Goal: Task Accomplishment & Management: Use online tool/utility

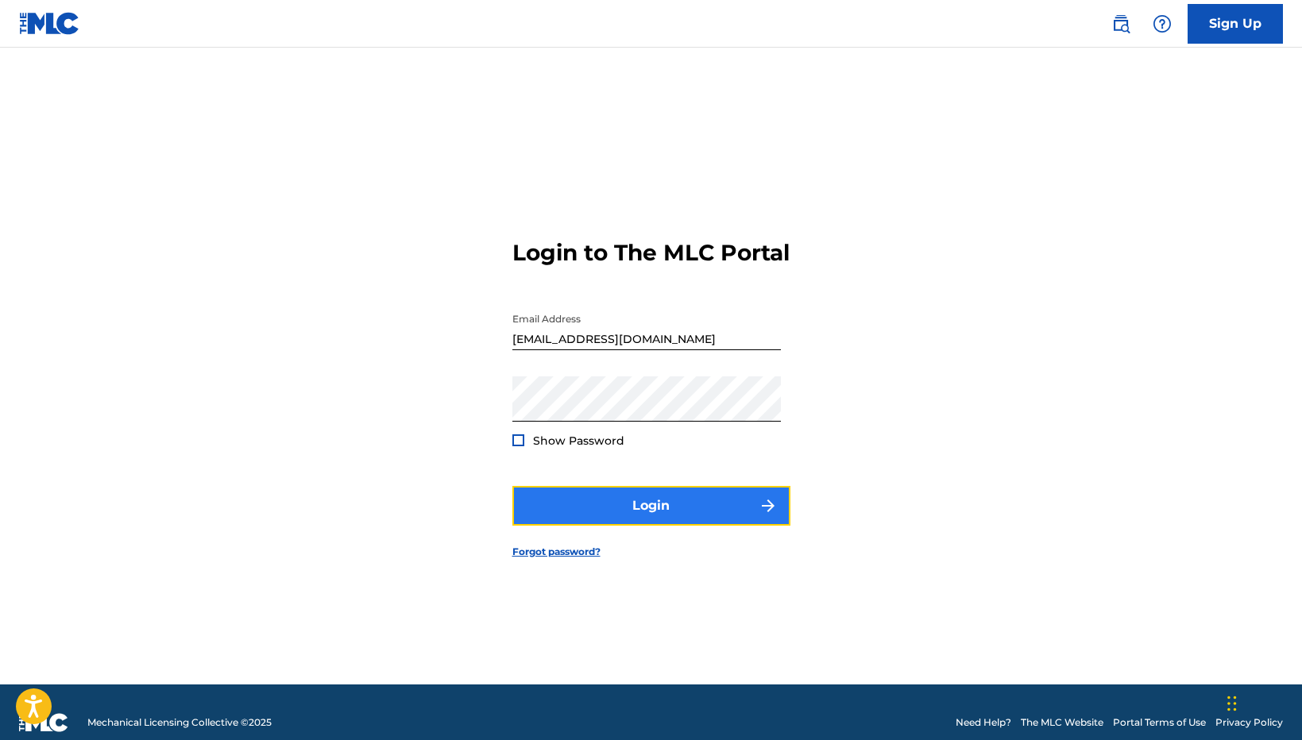
click at [659, 526] on button "Login" at bounding box center [651, 506] width 278 height 40
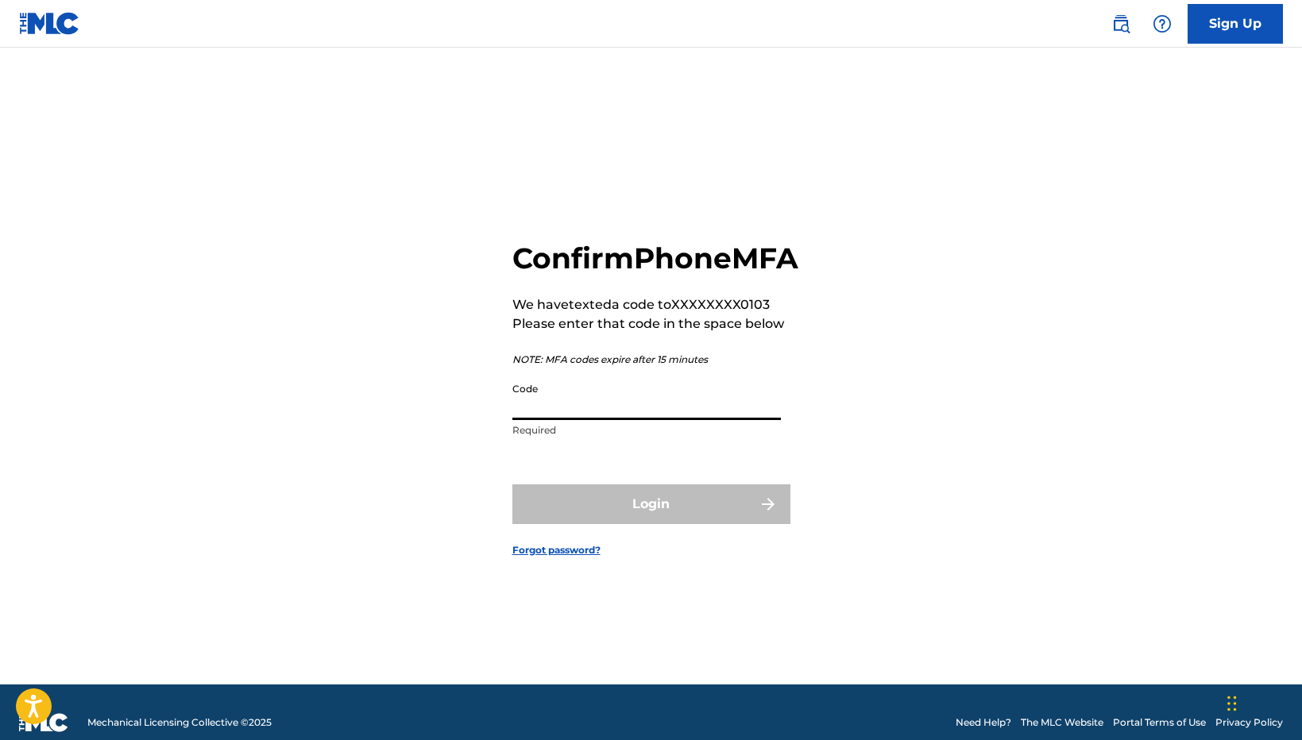
click at [574, 420] on input "Code" at bounding box center [646, 397] width 269 height 45
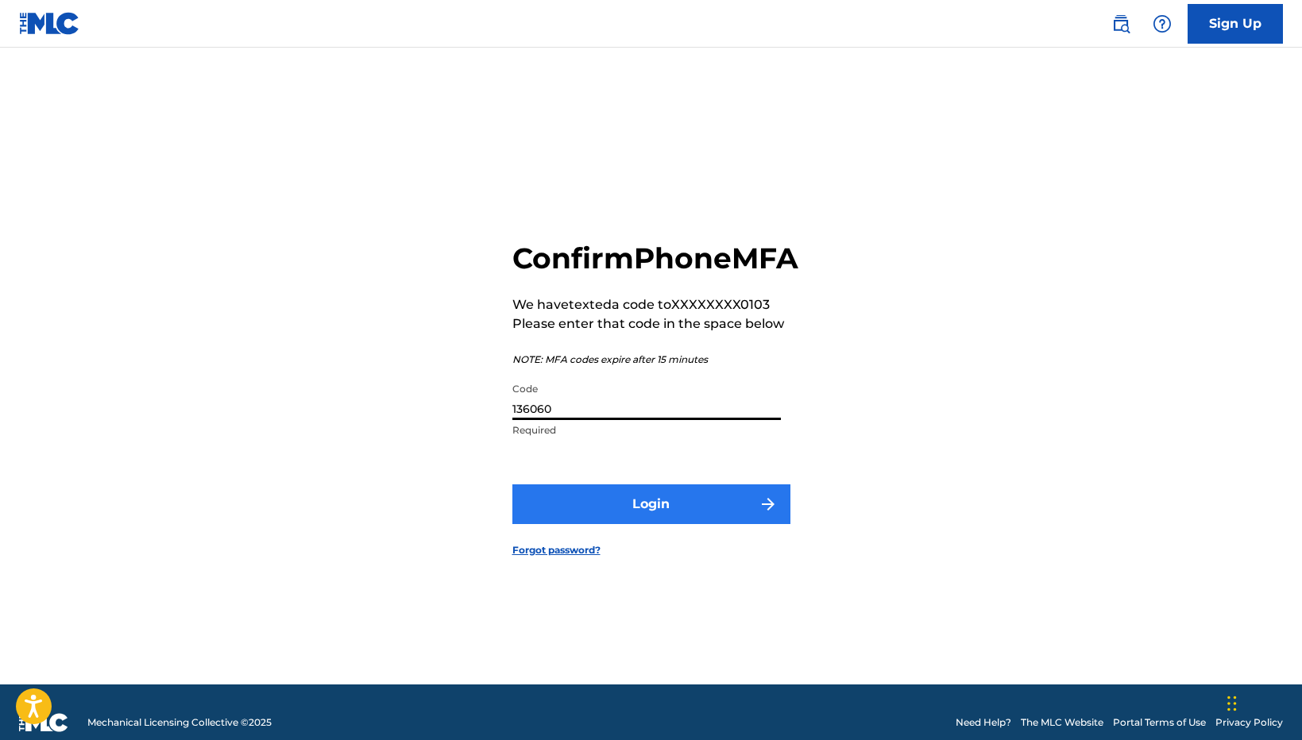
type input "136060"
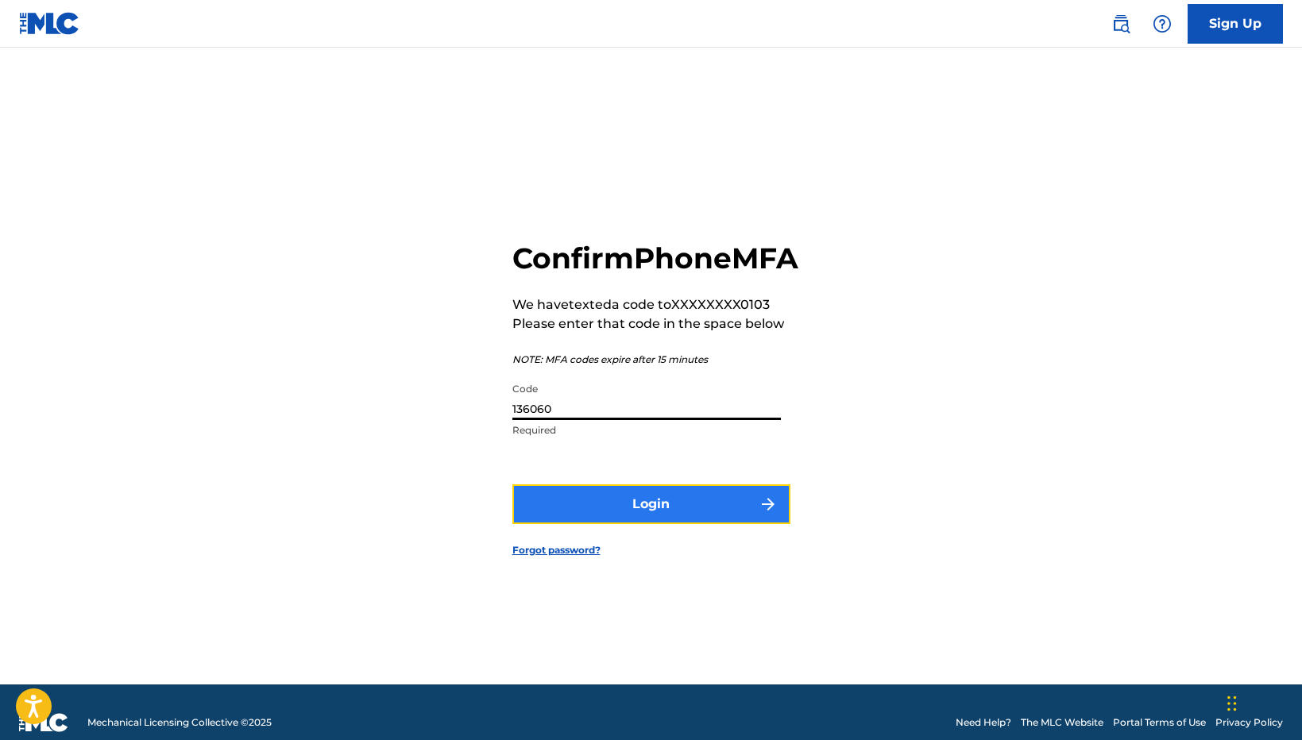
click at [602, 509] on button "Login" at bounding box center [651, 505] width 278 height 40
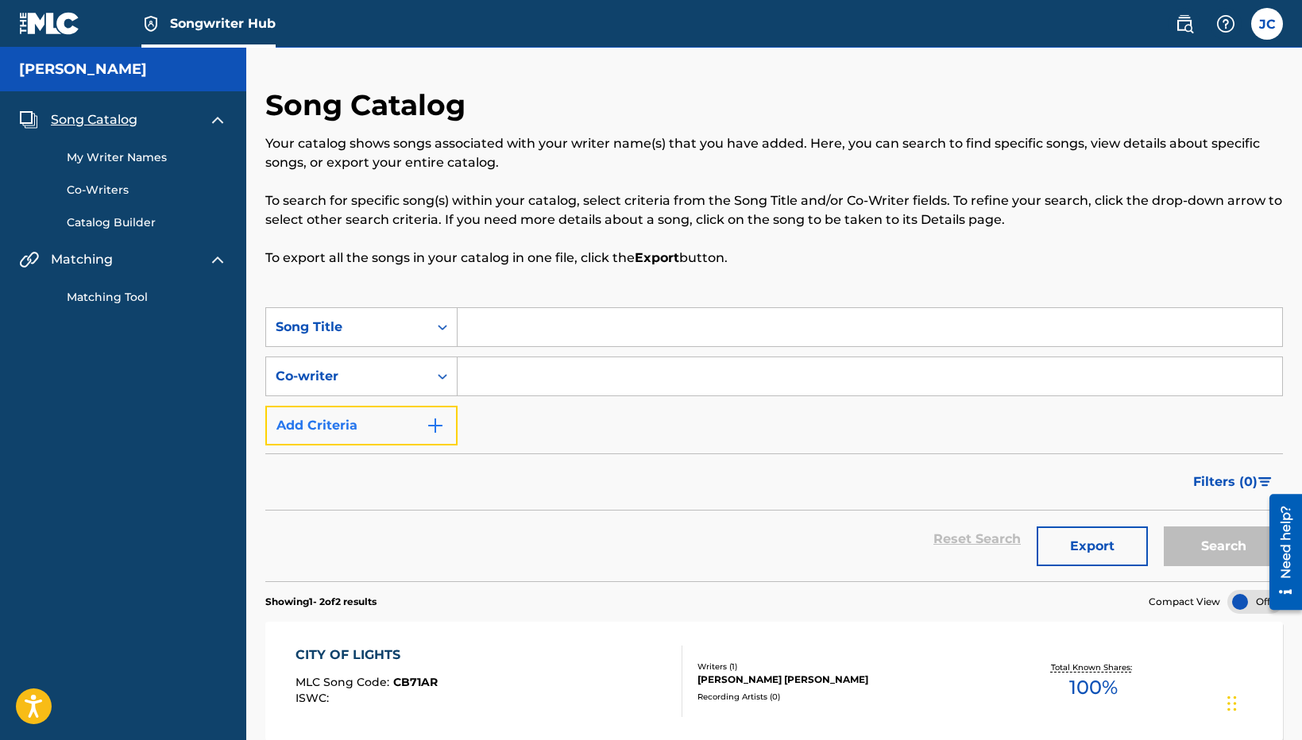
click at [435, 423] on img "Search Form" at bounding box center [435, 425] width 19 height 19
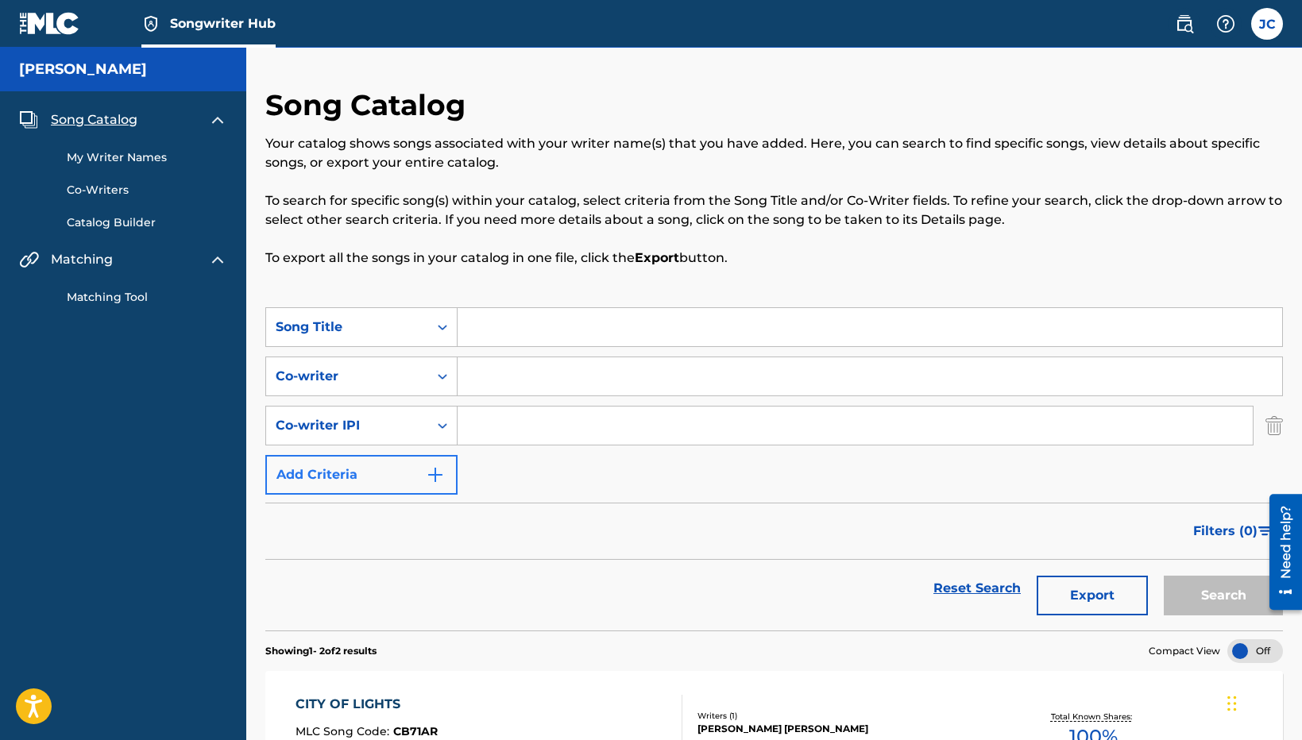
click at [435, 422] on icon "Search Form" at bounding box center [443, 426] width 16 height 16
click at [632, 326] on input "Search Form" at bounding box center [870, 327] width 825 height 38
click at [1164, 576] on button "Search" at bounding box center [1223, 596] width 119 height 40
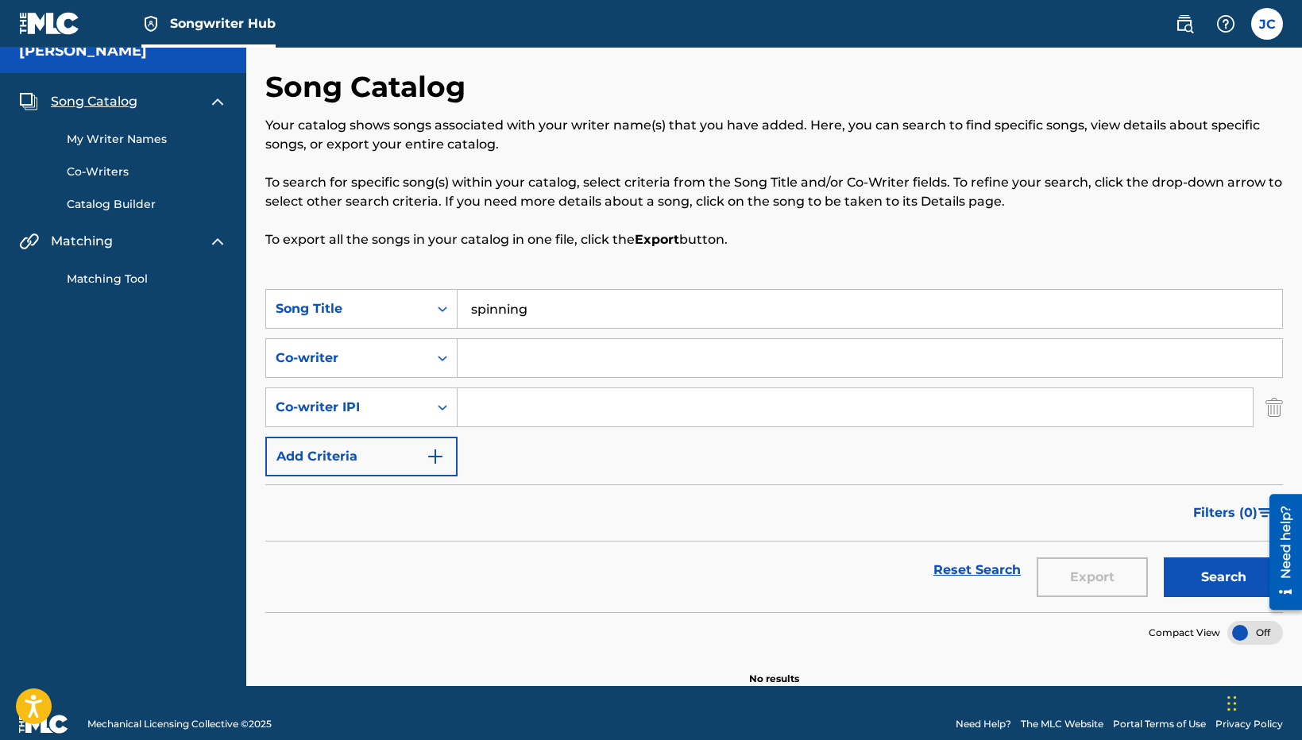
scroll to position [19, 0]
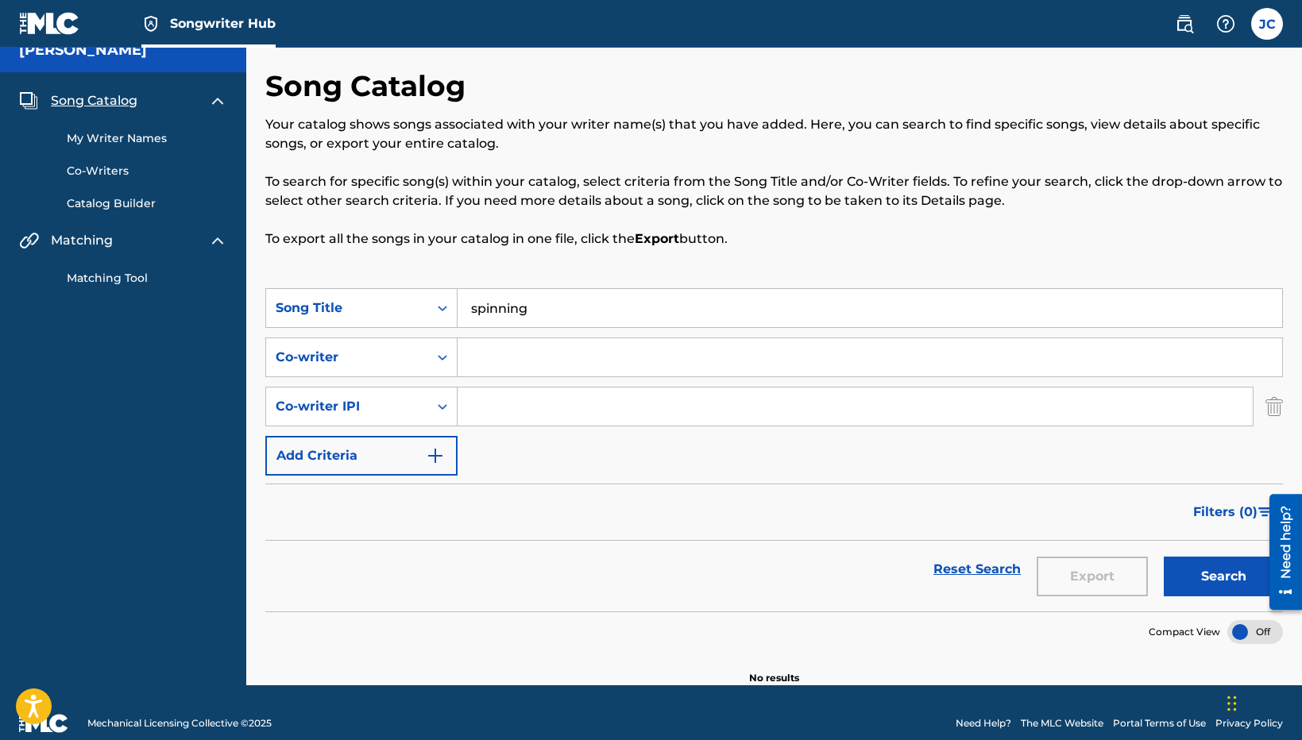
click at [510, 299] on input "spinning" at bounding box center [870, 308] width 825 height 38
type input "set the night on fire"
click at [1164, 557] on button "Search" at bounding box center [1223, 577] width 119 height 40
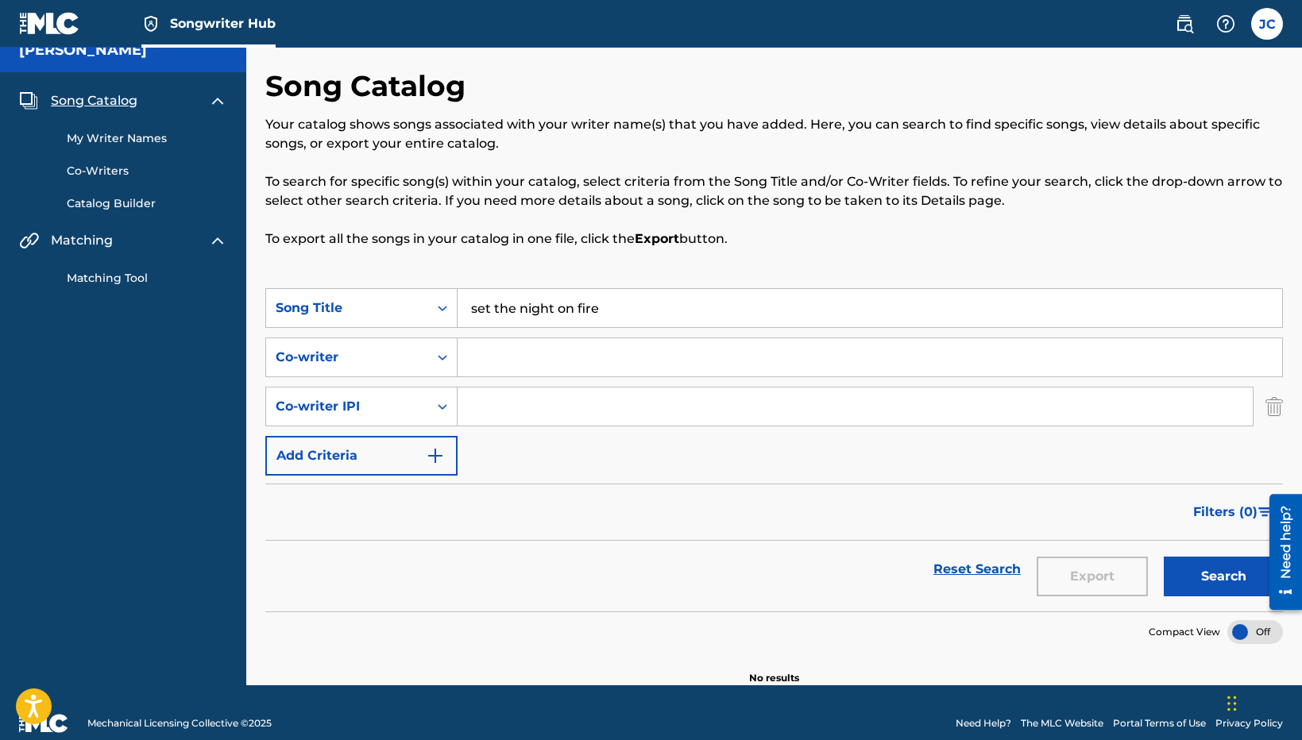
click at [129, 198] on link "Catalog Builder" at bounding box center [147, 203] width 160 height 17
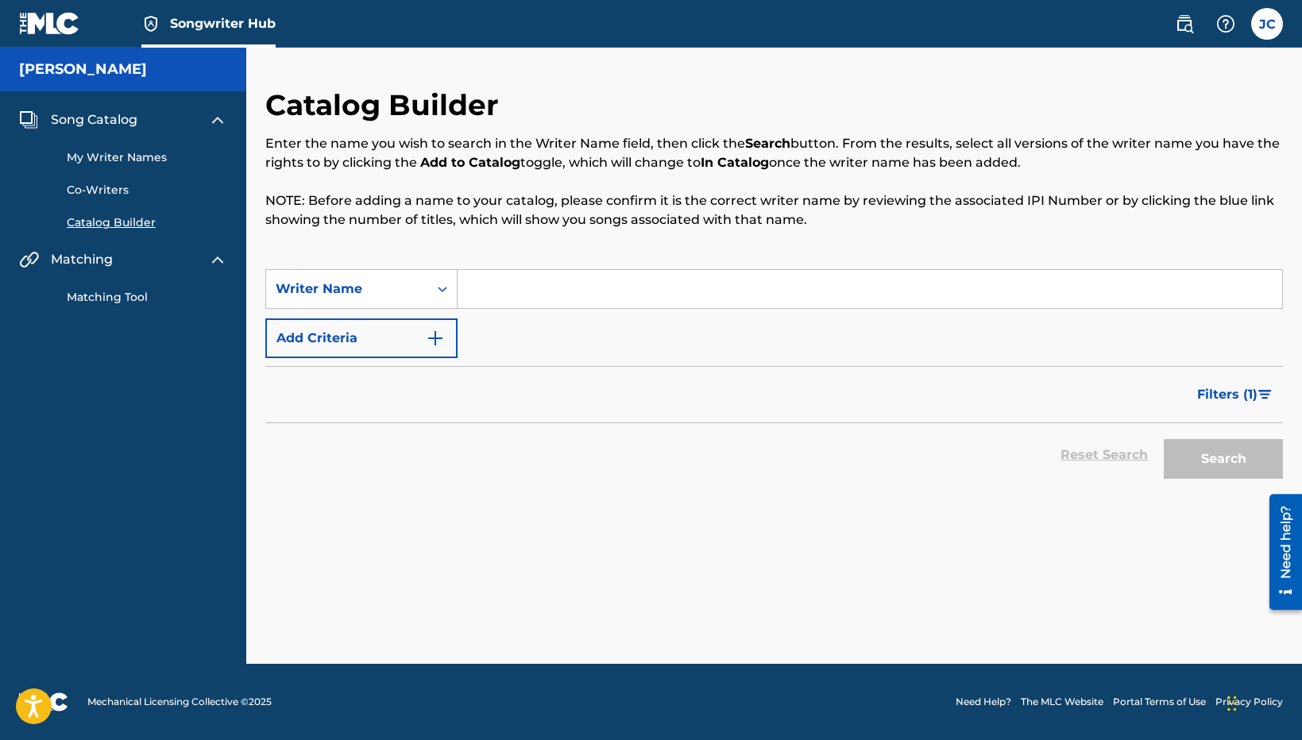
click at [114, 119] on span "Song Catalog" at bounding box center [94, 119] width 87 height 19
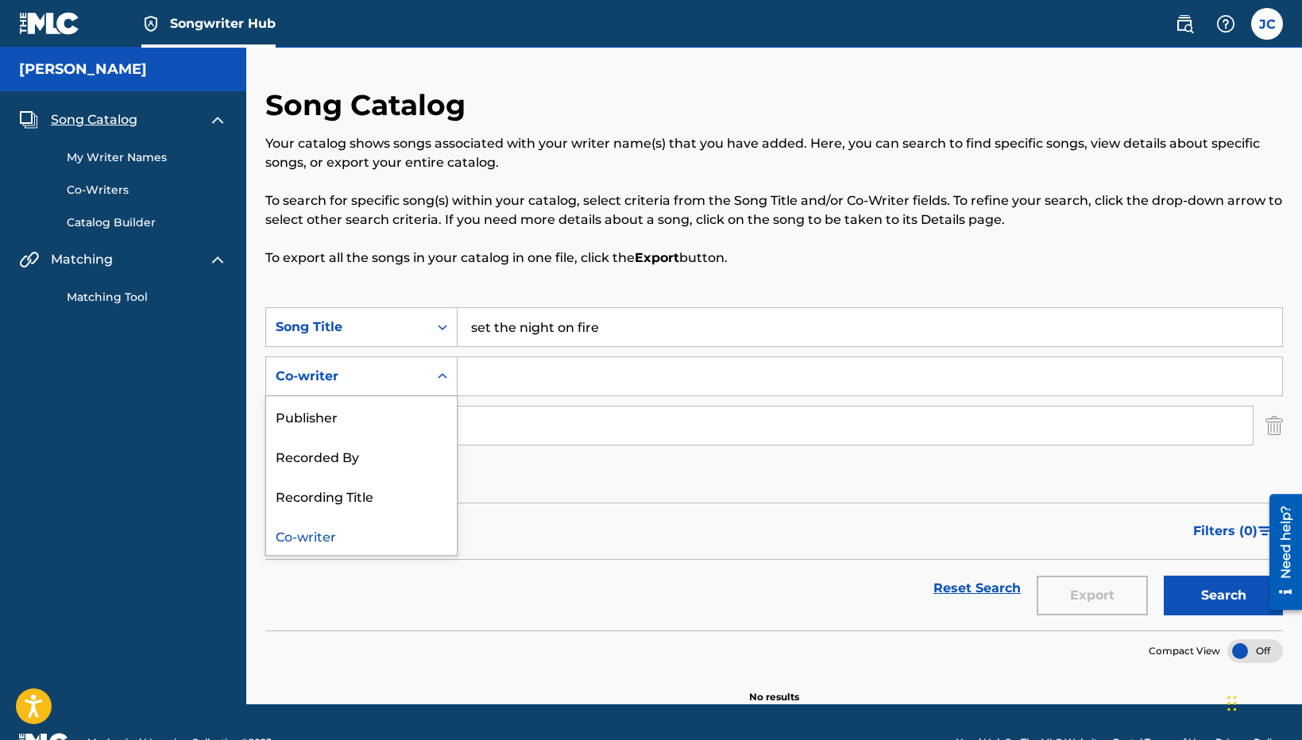
click at [455, 381] on div "Search Form" at bounding box center [442, 376] width 29 height 29
click at [407, 453] on div "Recorded By" at bounding box center [361, 456] width 191 height 40
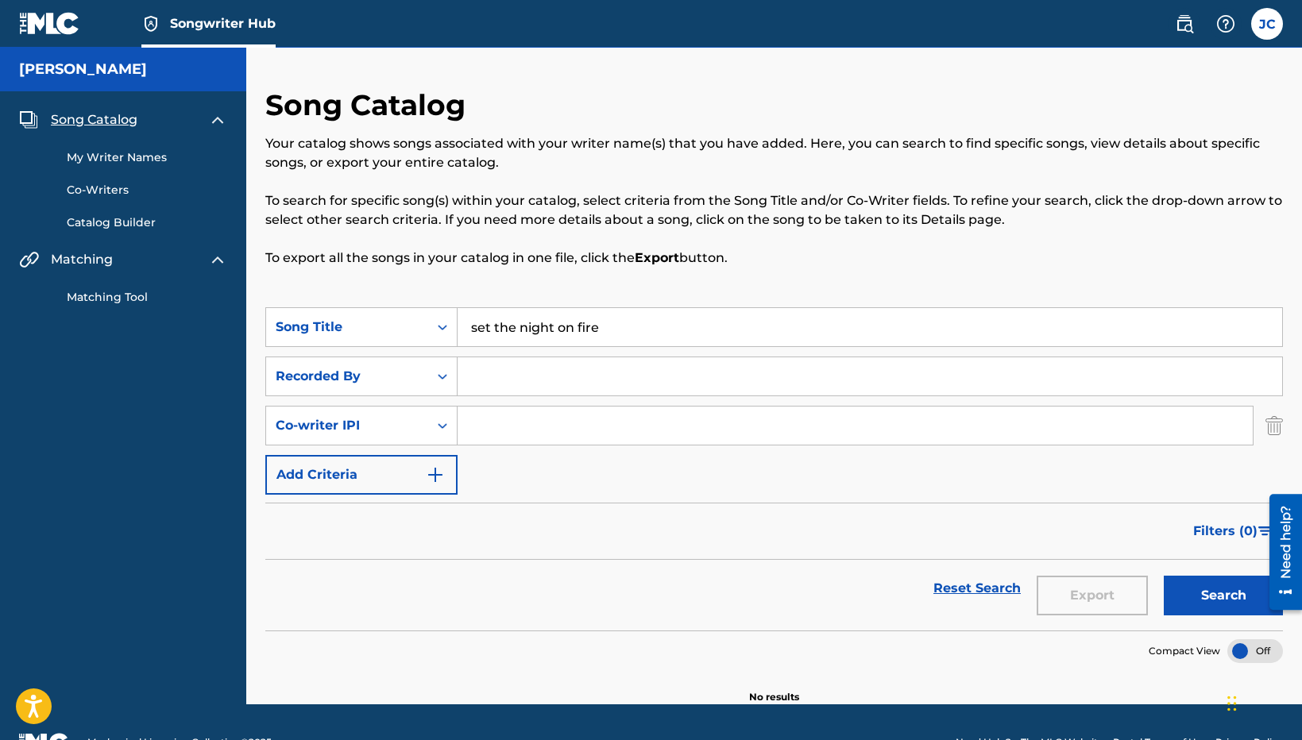
click at [543, 383] on input "Search Form" at bounding box center [870, 376] width 825 height 38
type input "Theory of Flight"
click at [1164, 576] on button "Search" at bounding box center [1223, 596] width 119 height 40
click at [545, 328] on input "set the night on fire" at bounding box center [870, 327] width 825 height 38
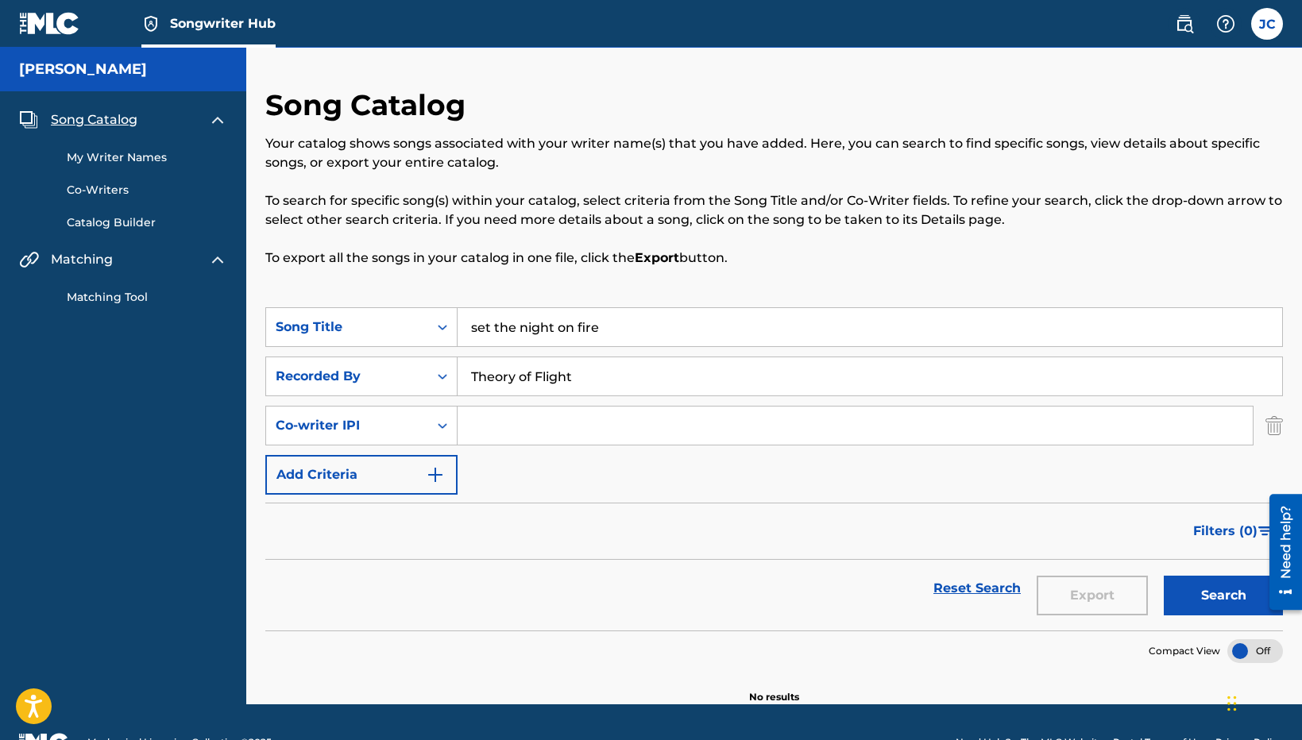
click at [545, 328] on input "set the night on fire" at bounding box center [870, 327] width 825 height 38
click at [137, 287] on div "Matching Tool" at bounding box center [123, 287] width 208 height 37
click at [124, 296] on link "Matching Tool" at bounding box center [147, 297] width 160 height 17
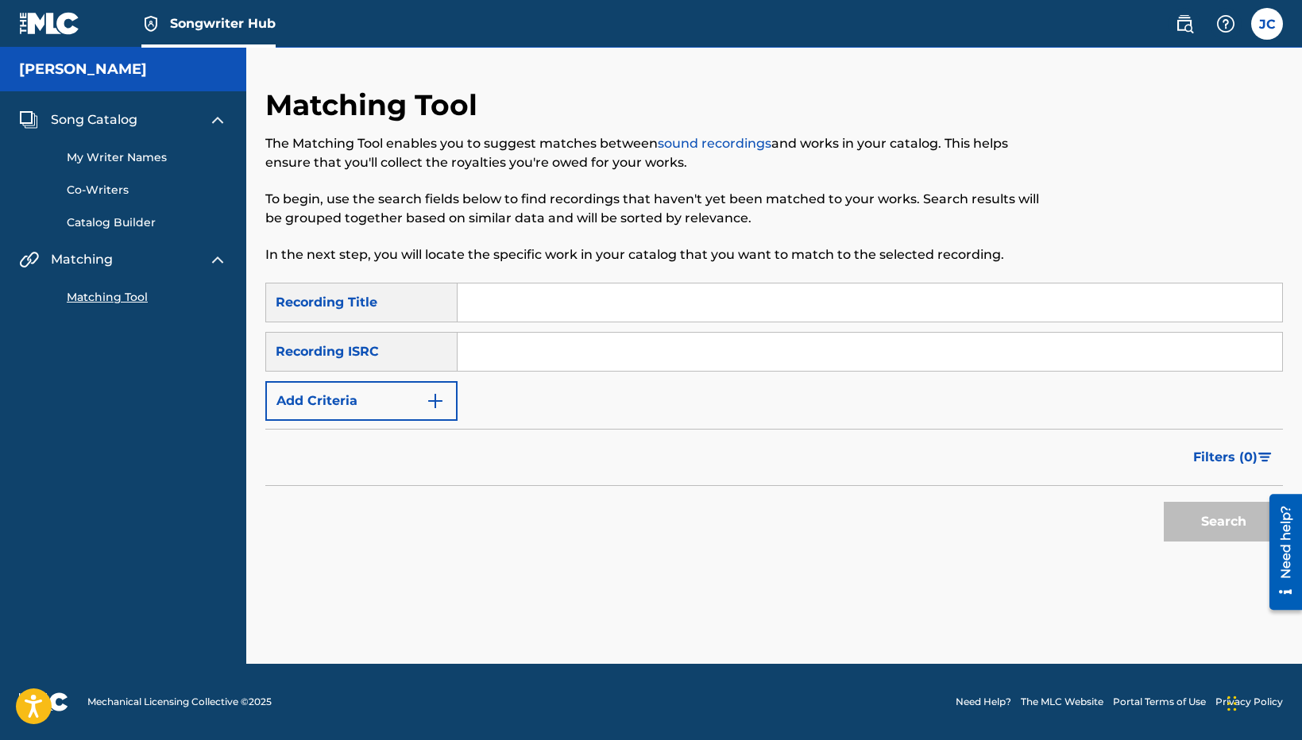
click at [553, 354] on input "Search Form" at bounding box center [870, 352] width 825 height 38
paste input "USR3N0900087"
type input "USR3N0900087"
click at [1164, 502] on button "Search" at bounding box center [1223, 522] width 119 height 40
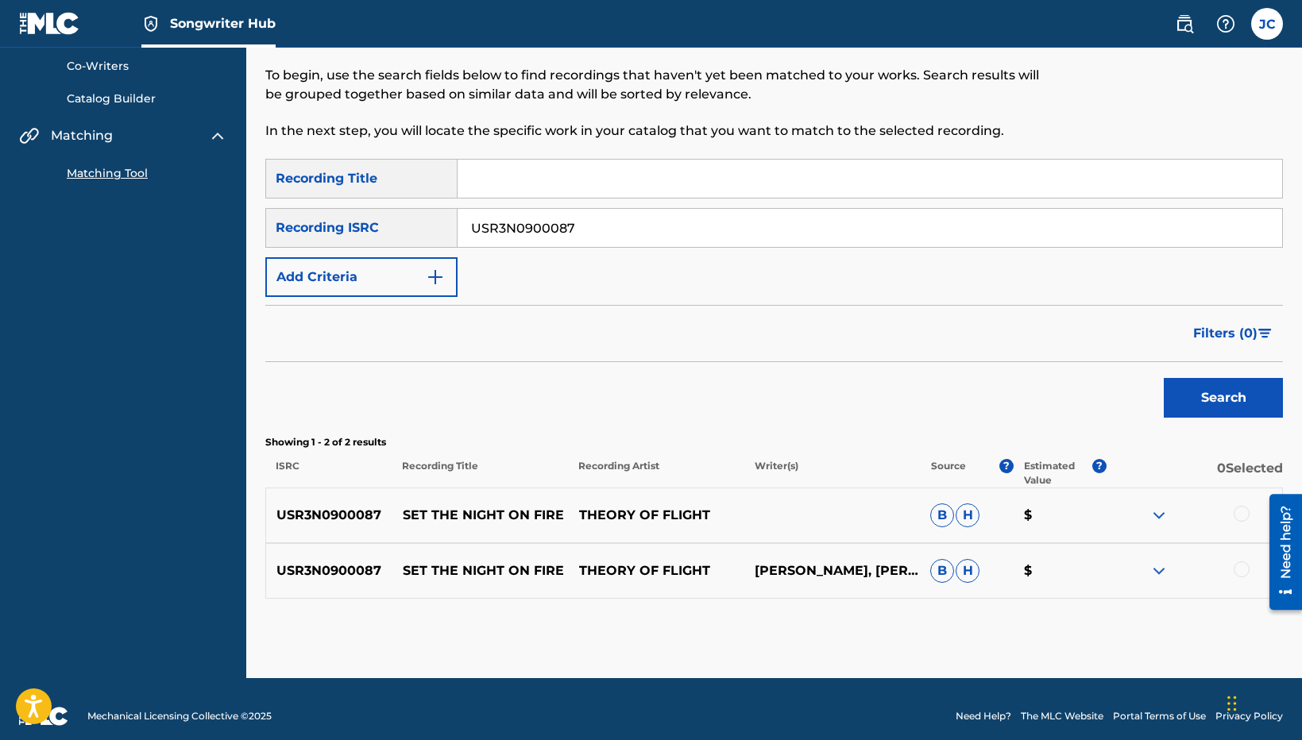
scroll to position [125, 0]
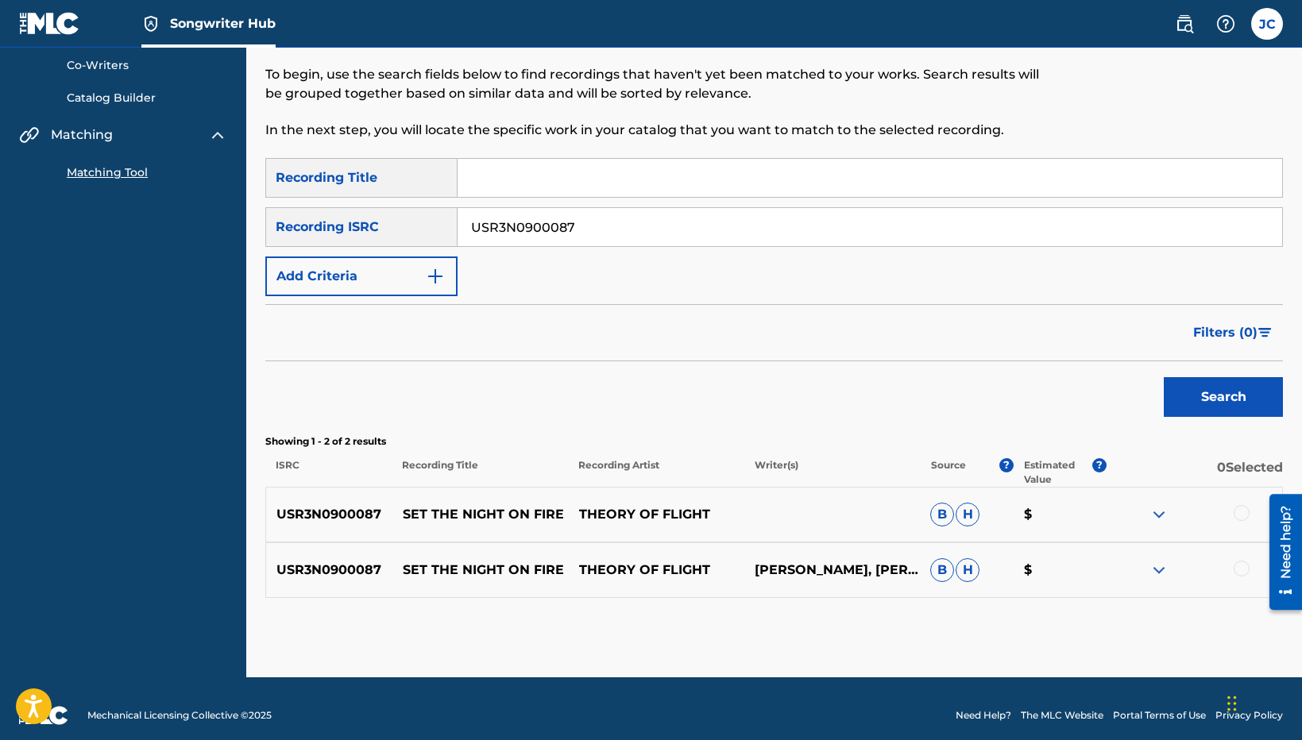
click at [1161, 572] on img at bounding box center [1159, 570] width 19 height 19
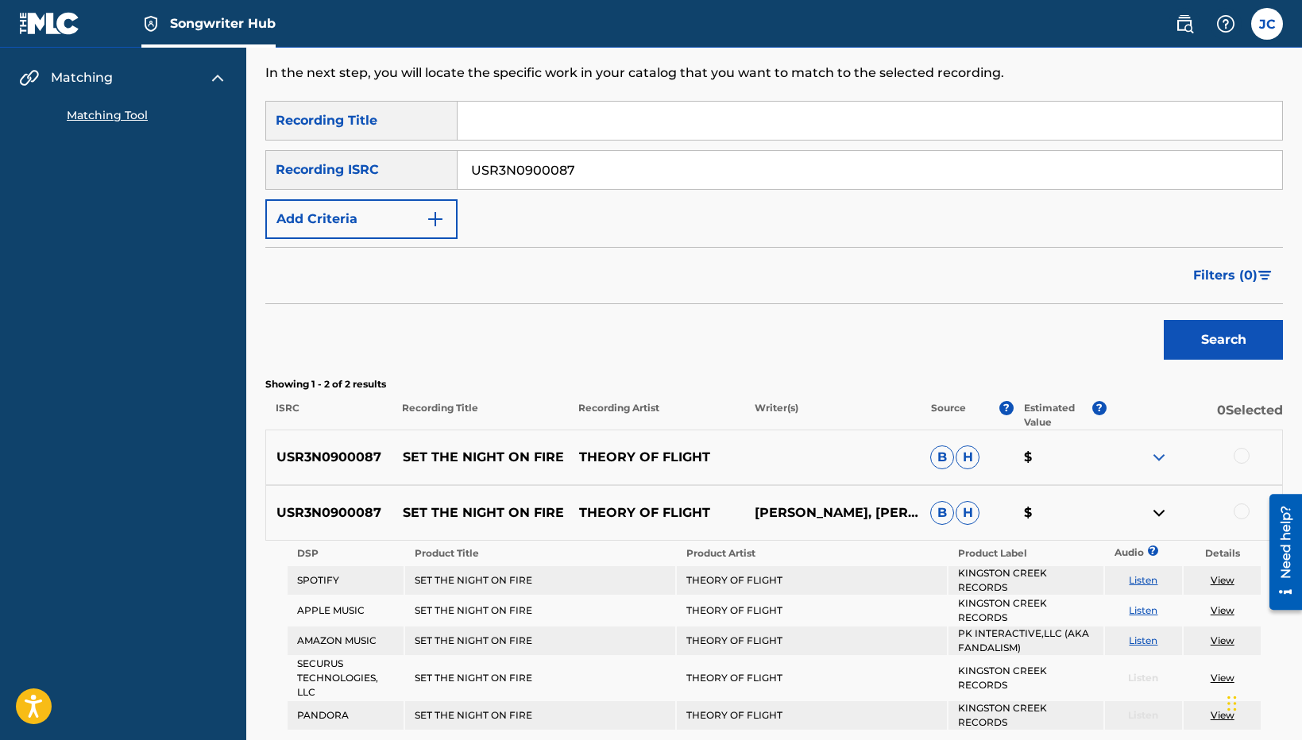
scroll to position [224, 0]
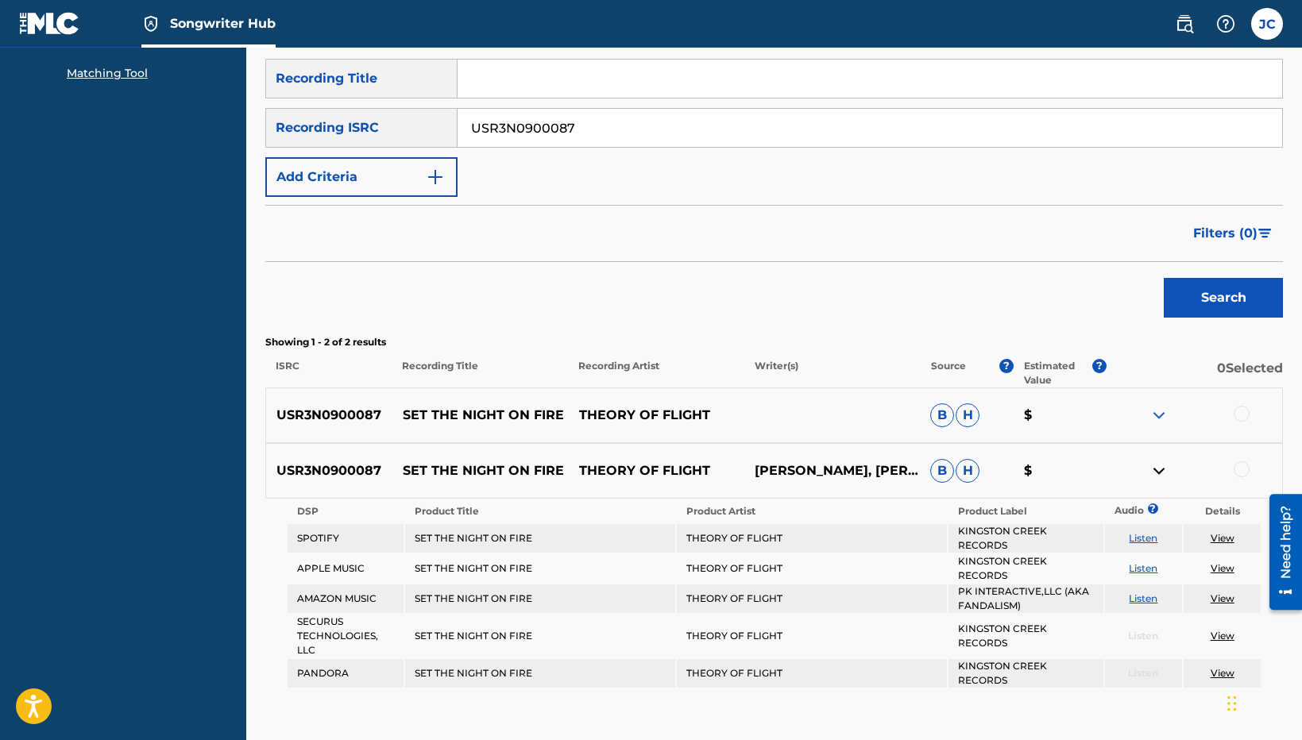
click at [1223, 542] on link "View" at bounding box center [1223, 538] width 24 height 12
click at [1247, 470] on div at bounding box center [1242, 470] width 16 height 16
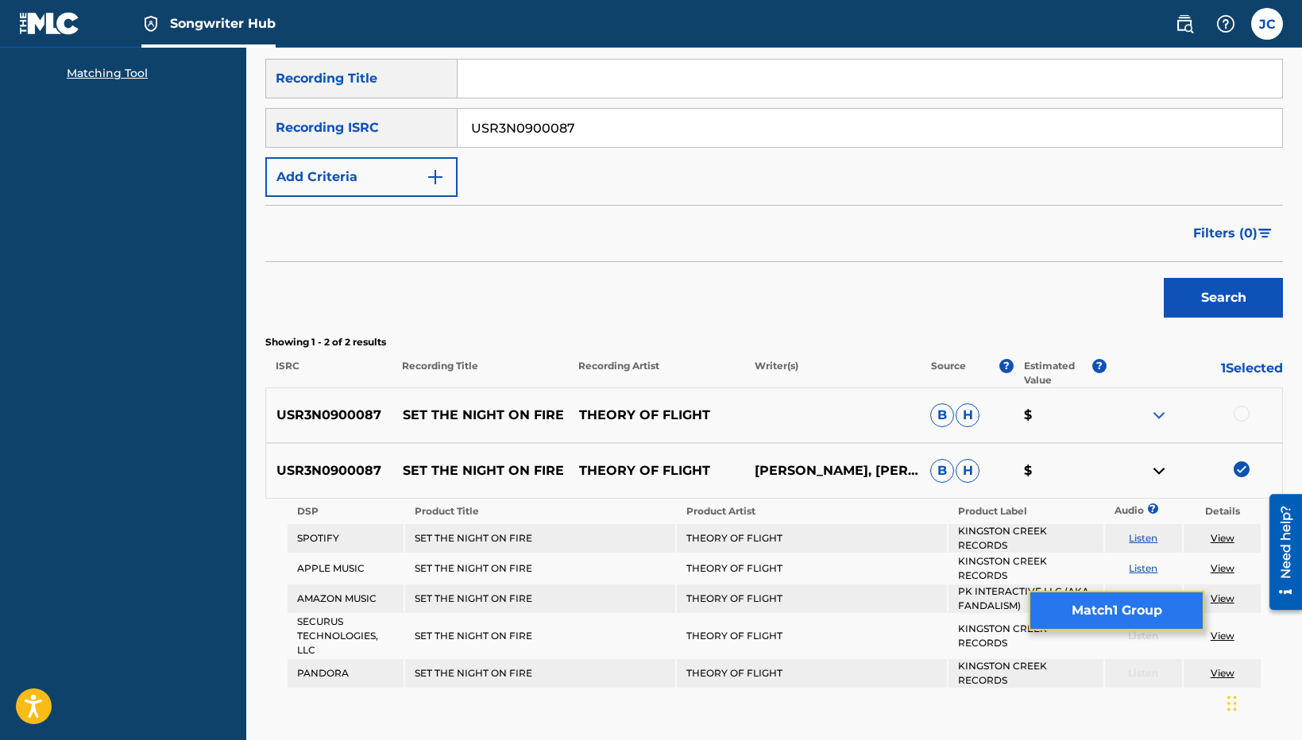
click at [1085, 609] on button "Match 1 Group" at bounding box center [1117, 611] width 176 height 40
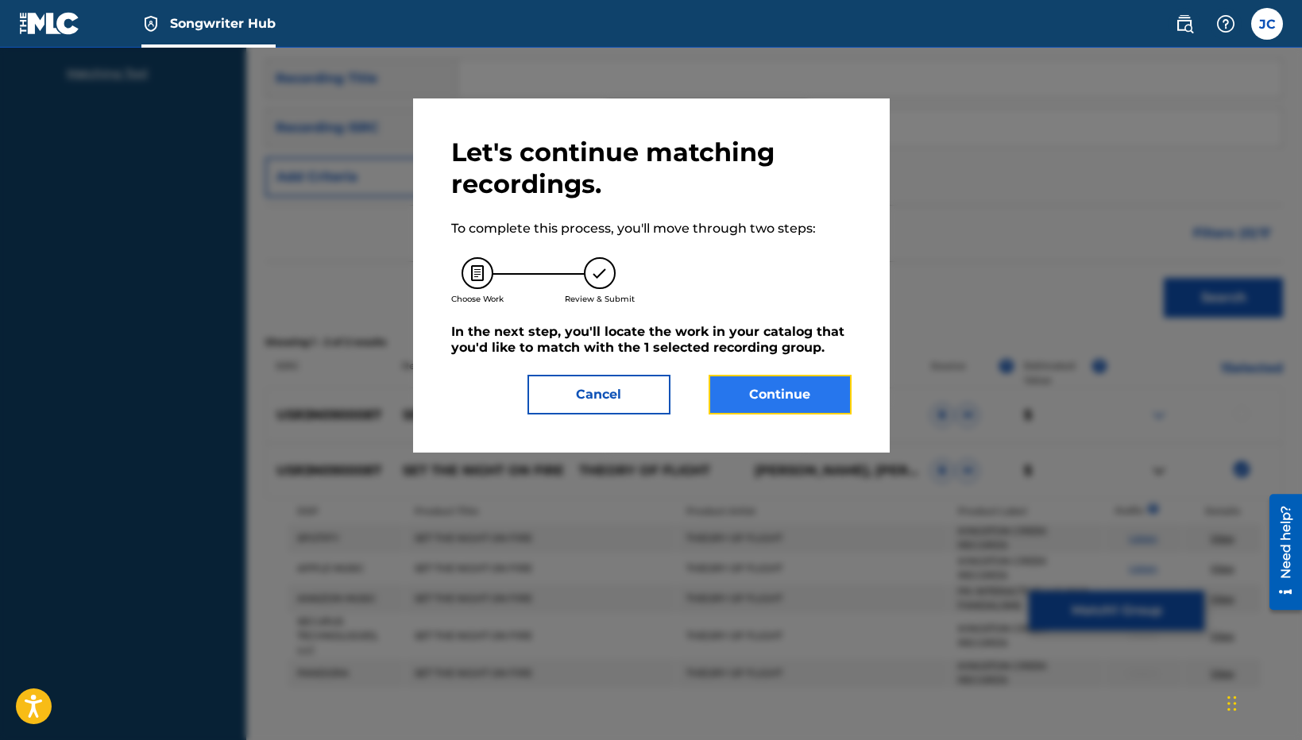
click at [825, 396] on button "Continue" at bounding box center [780, 395] width 143 height 40
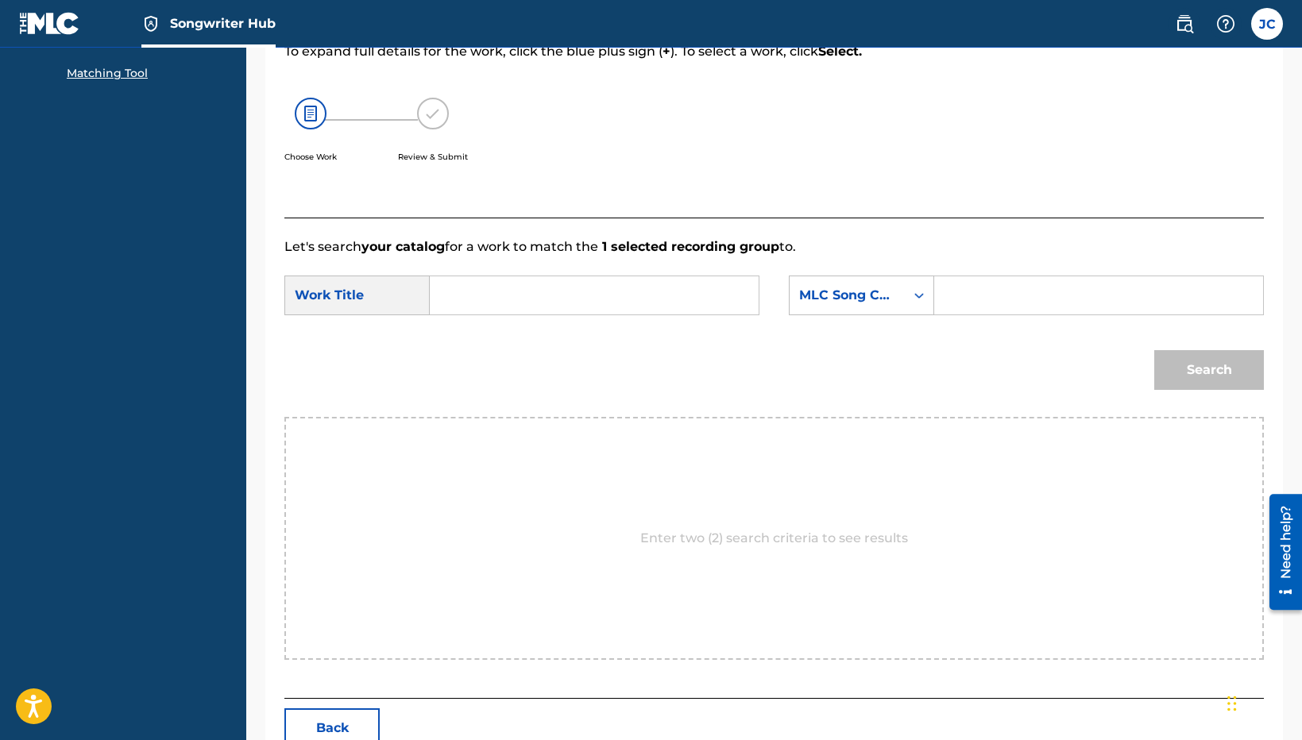
scroll to position [157, 0]
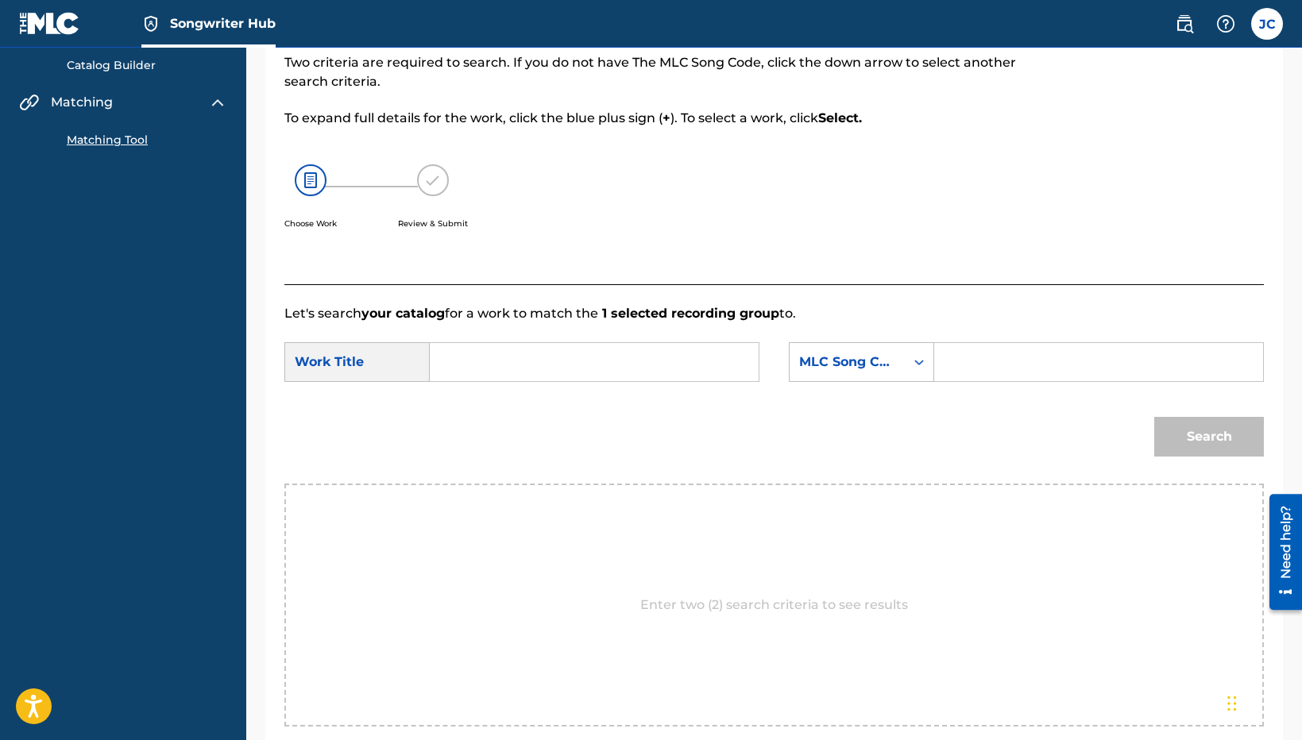
click at [671, 367] on input "Search Form" at bounding box center [594, 362] width 302 height 38
type input "s"
click at [925, 369] on icon "Search Form" at bounding box center [919, 362] width 16 height 16
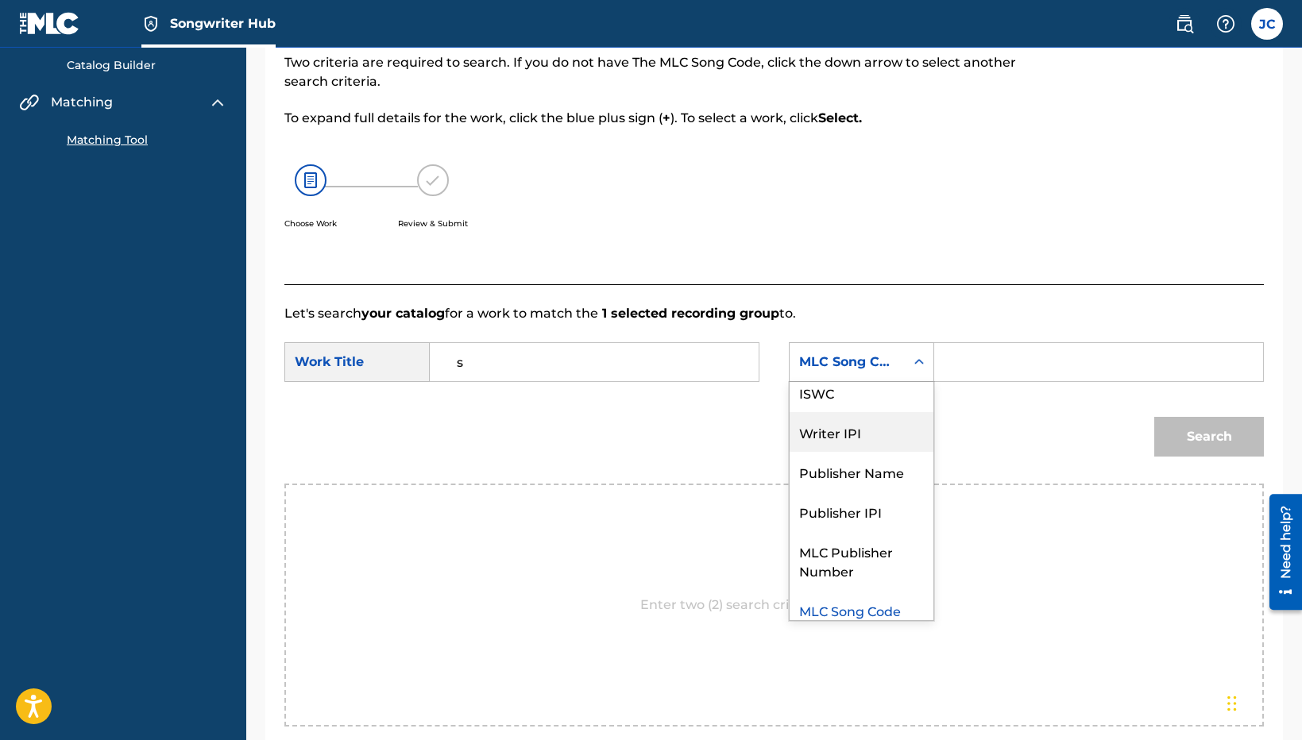
scroll to position [0, 0]
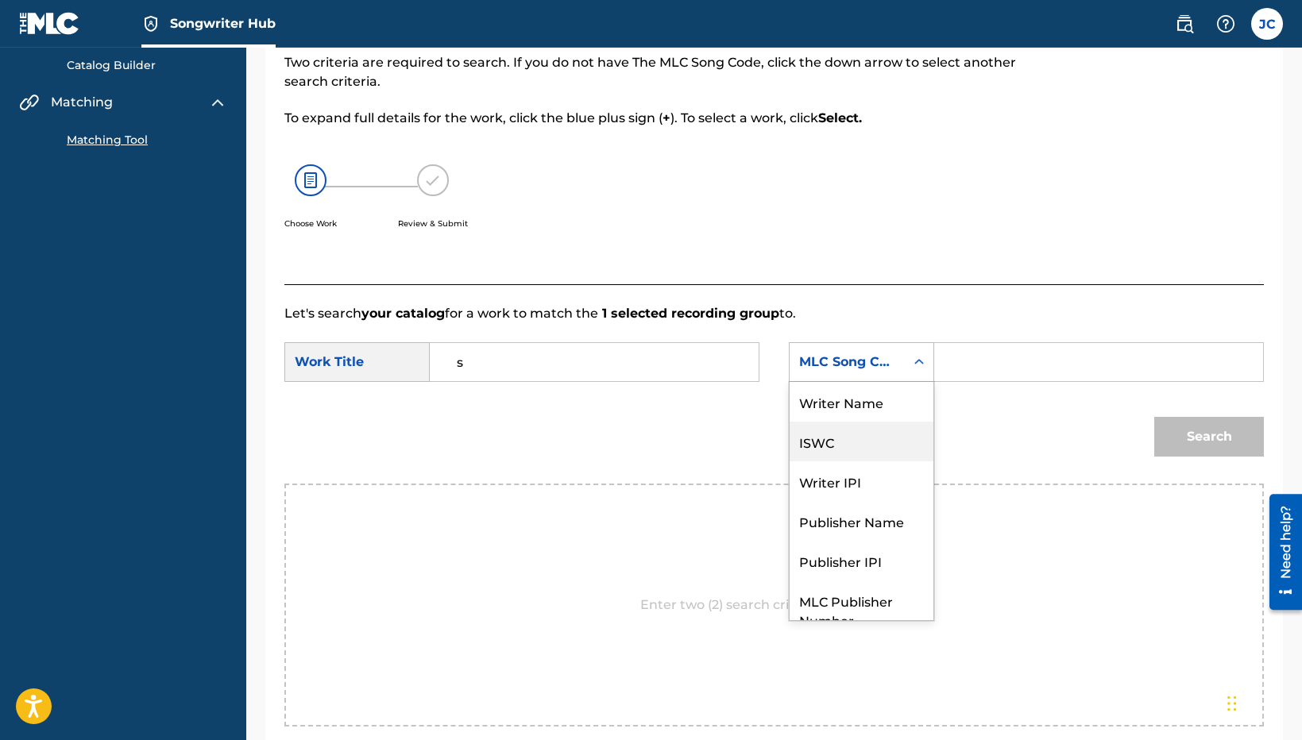
click at [909, 433] on div "ISWC" at bounding box center [862, 442] width 144 height 40
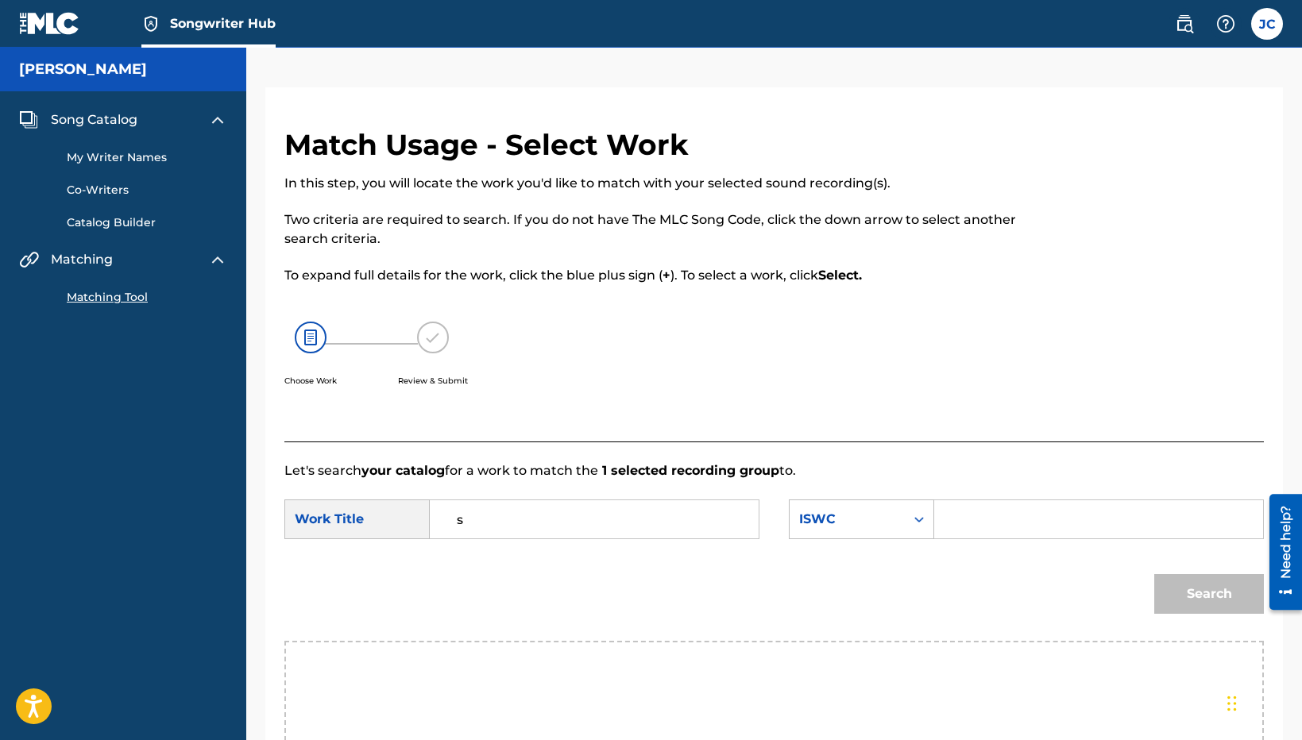
click at [1292, 28] on nav "Songwriter Hub JC JC James Casas voxscore@gmail.com Notification Preferences Pr…" at bounding box center [651, 24] width 1302 height 48
click at [1158, 17] on nav "Songwriter Hub JC JC James Casas voxscore@gmail.com Notification Preferences Pr…" at bounding box center [651, 24] width 1302 height 48
click at [1198, 21] on link at bounding box center [1185, 24] width 32 height 32
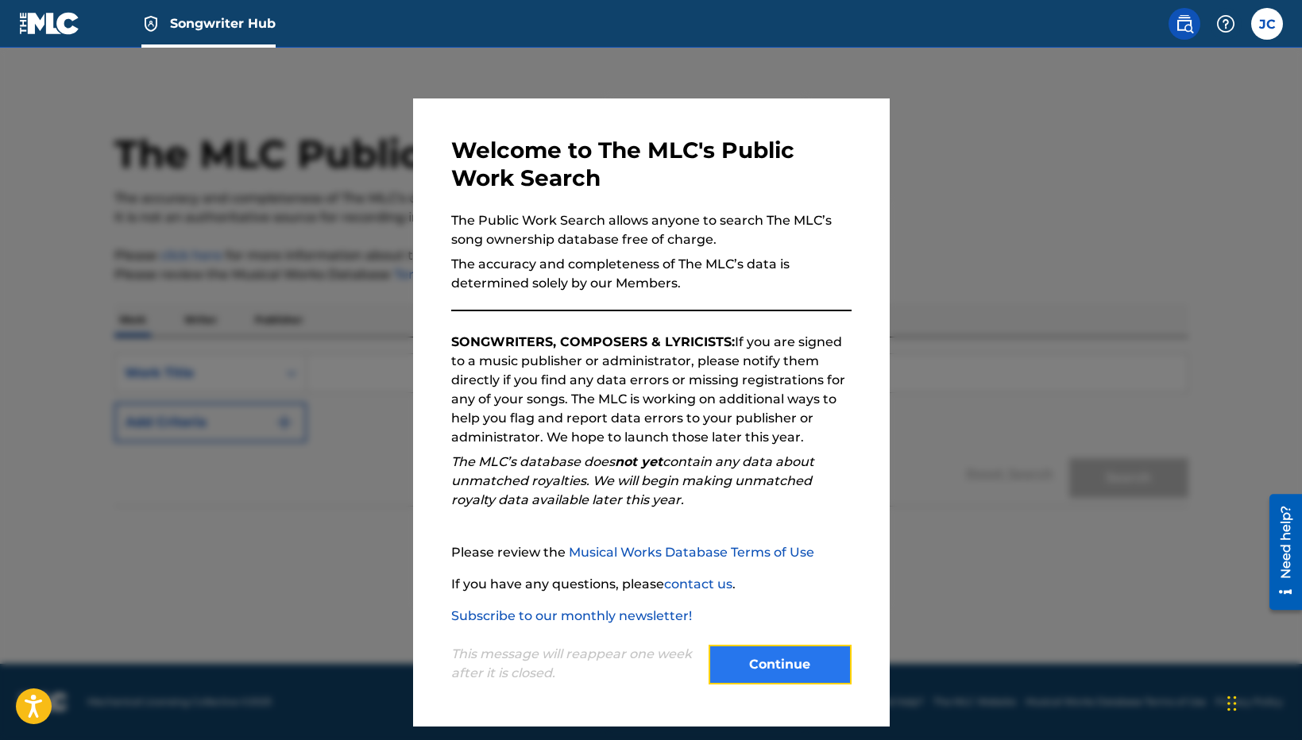
click at [783, 676] on button "Continue" at bounding box center [780, 665] width 143 height 40
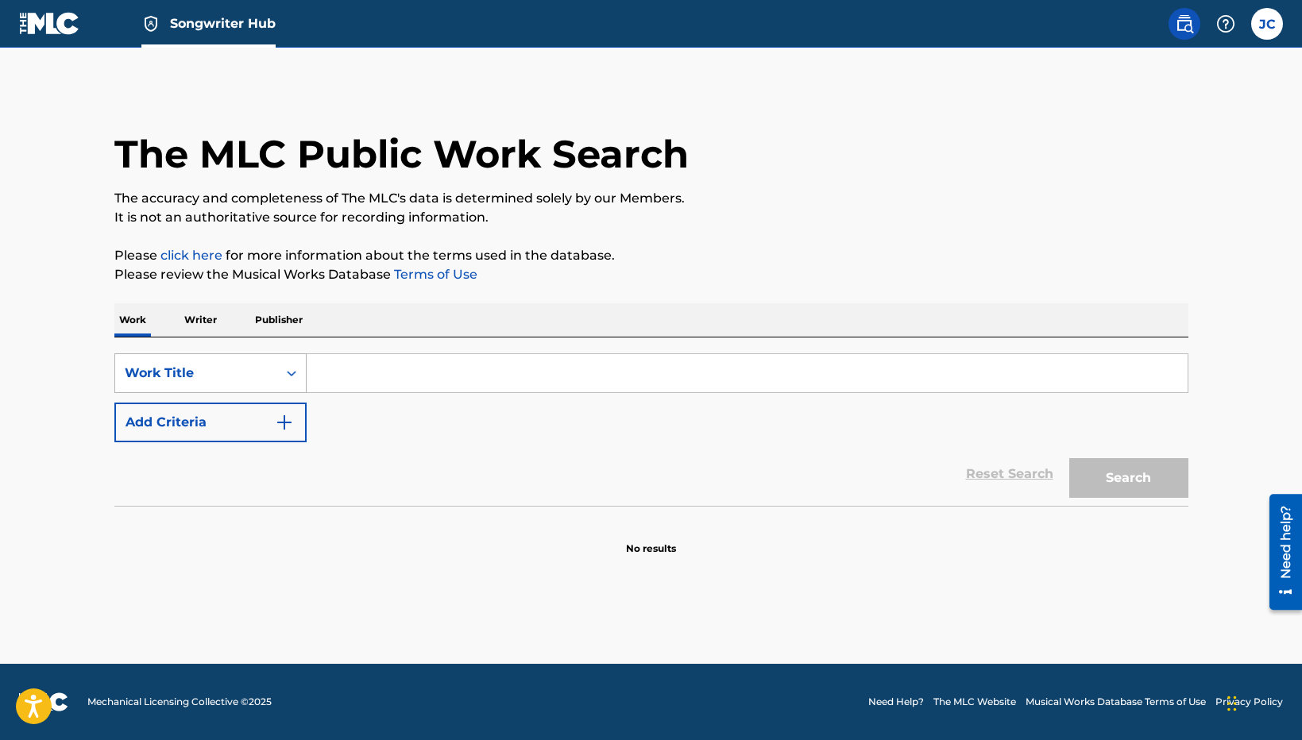
click at [296, 379] on icon "Search Form" at bounding box center [292, 373] width 16 height 16
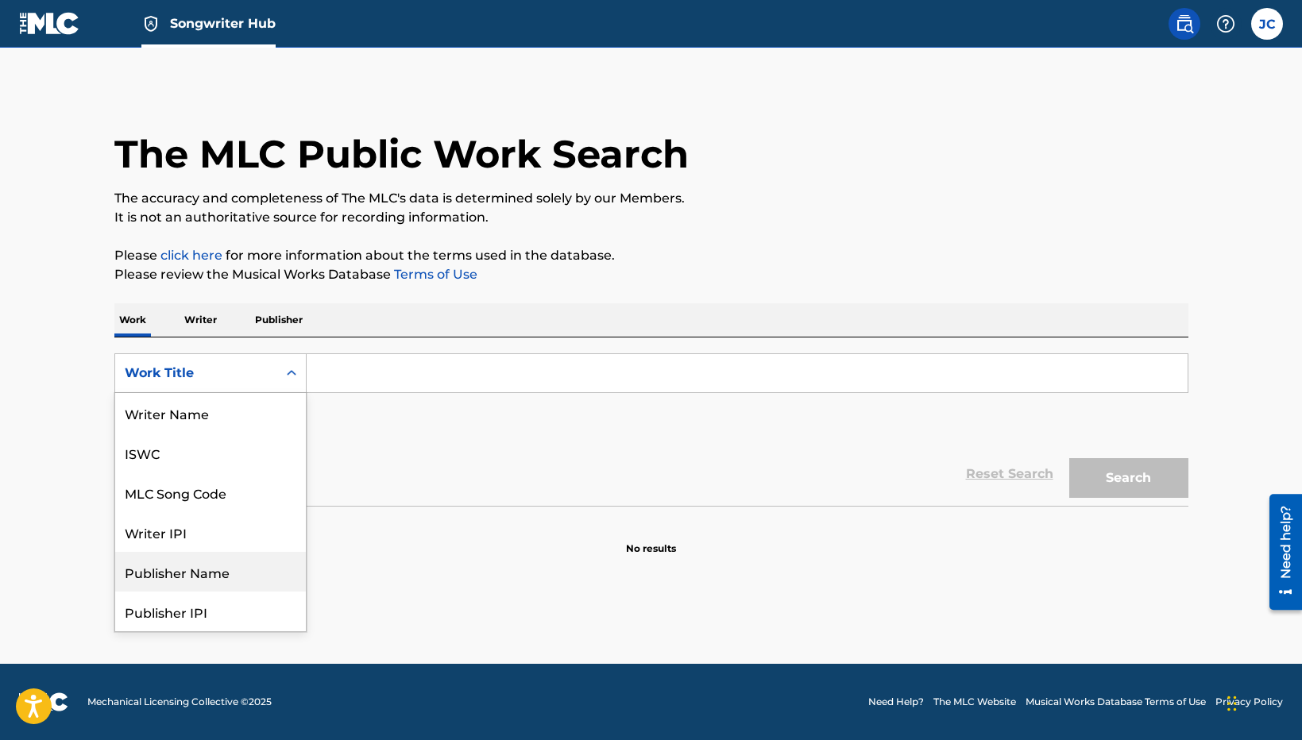
scroll to position [79, 0]
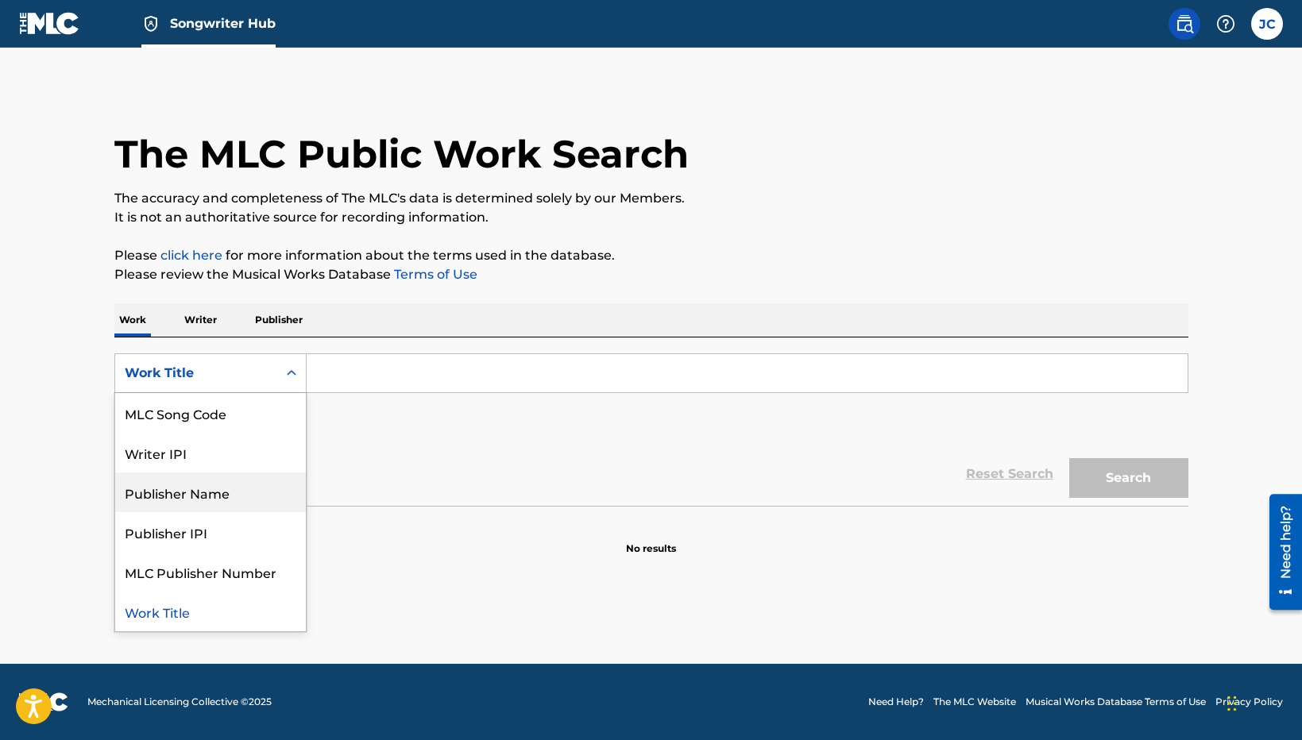
click at [370, 379] on input "Search Form" at bounding box center [747, 373] width 881 height 38
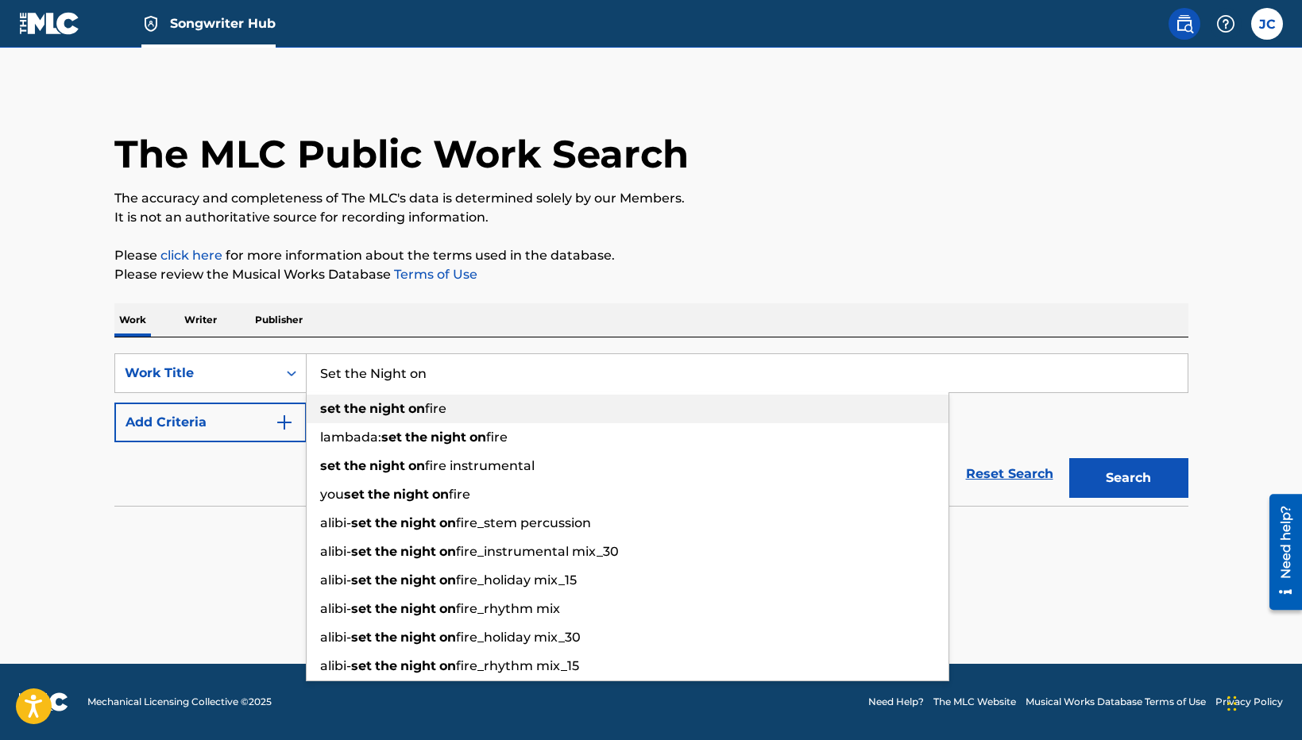
click at [364, 407] on strong "the" at bounding box center [355, 408] width 22 height 15
type input "set the night on fire"
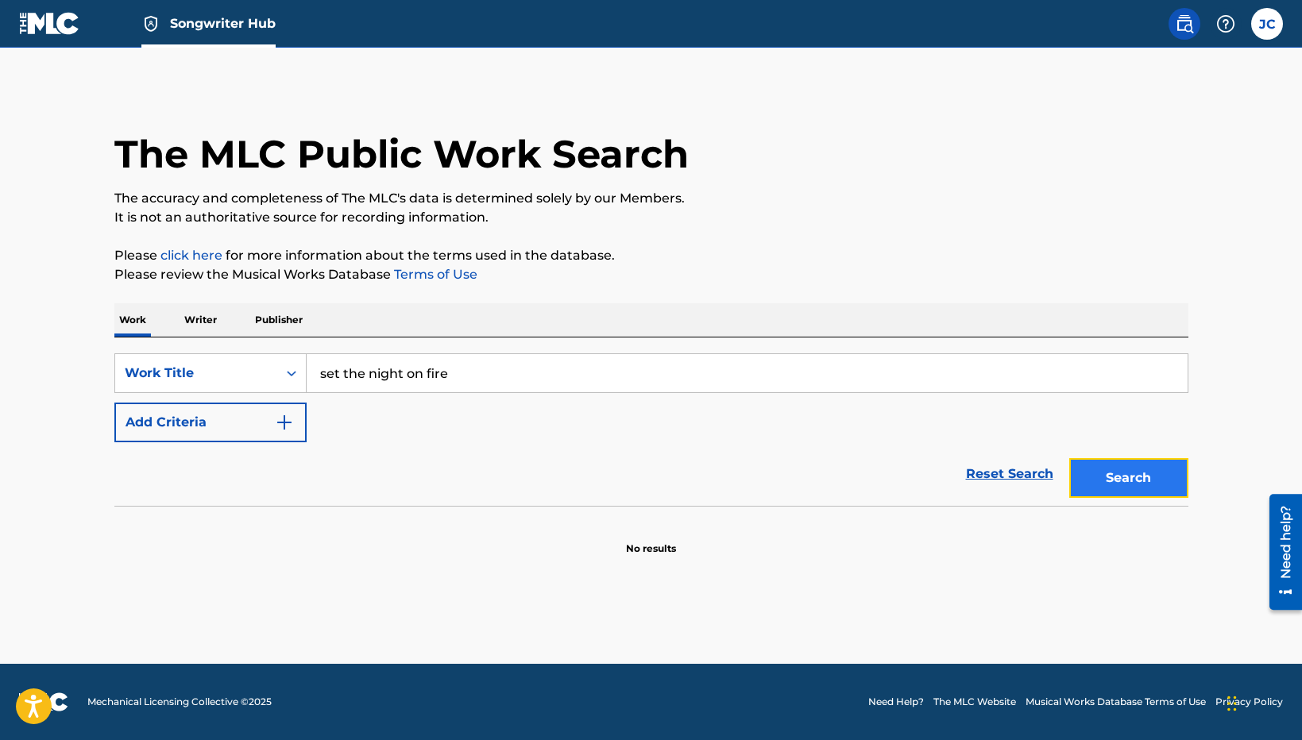
click at [1123, 480] on button "Search" at bounding box center [1128, 478] width 119 height 40
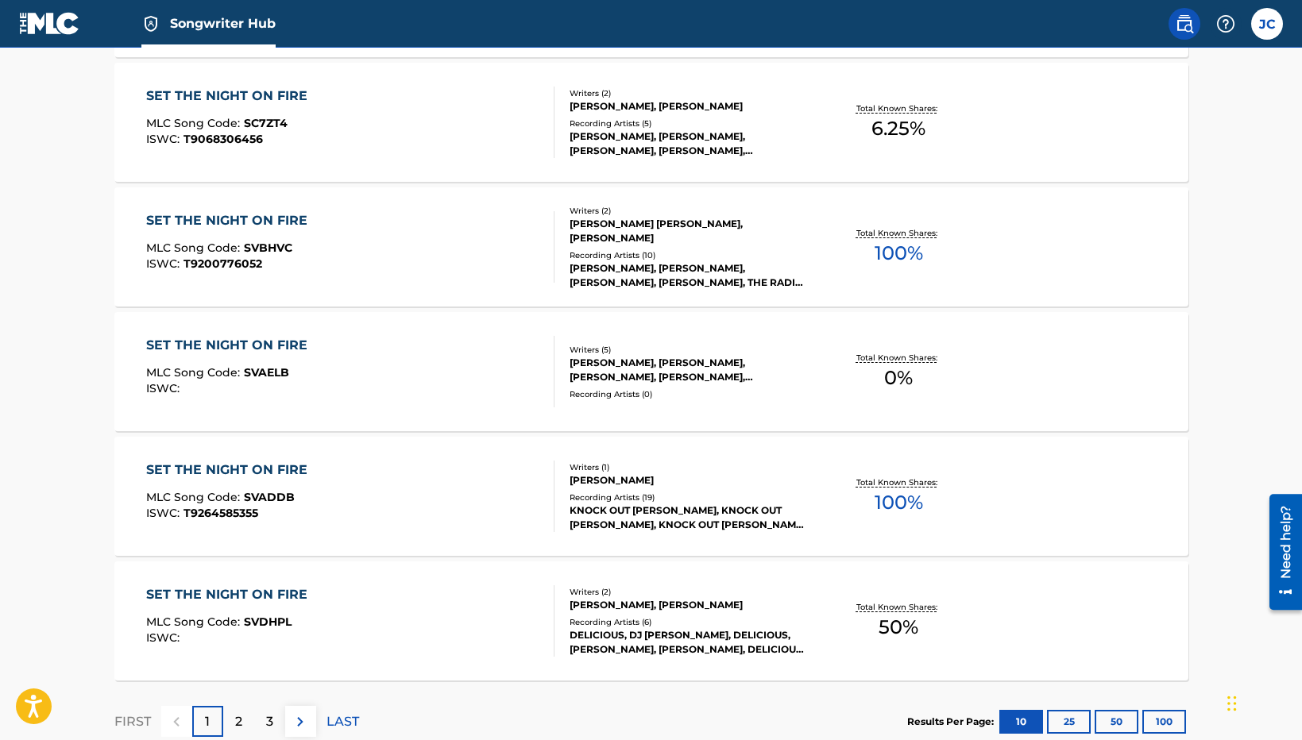
scroll to position [1195, 0]
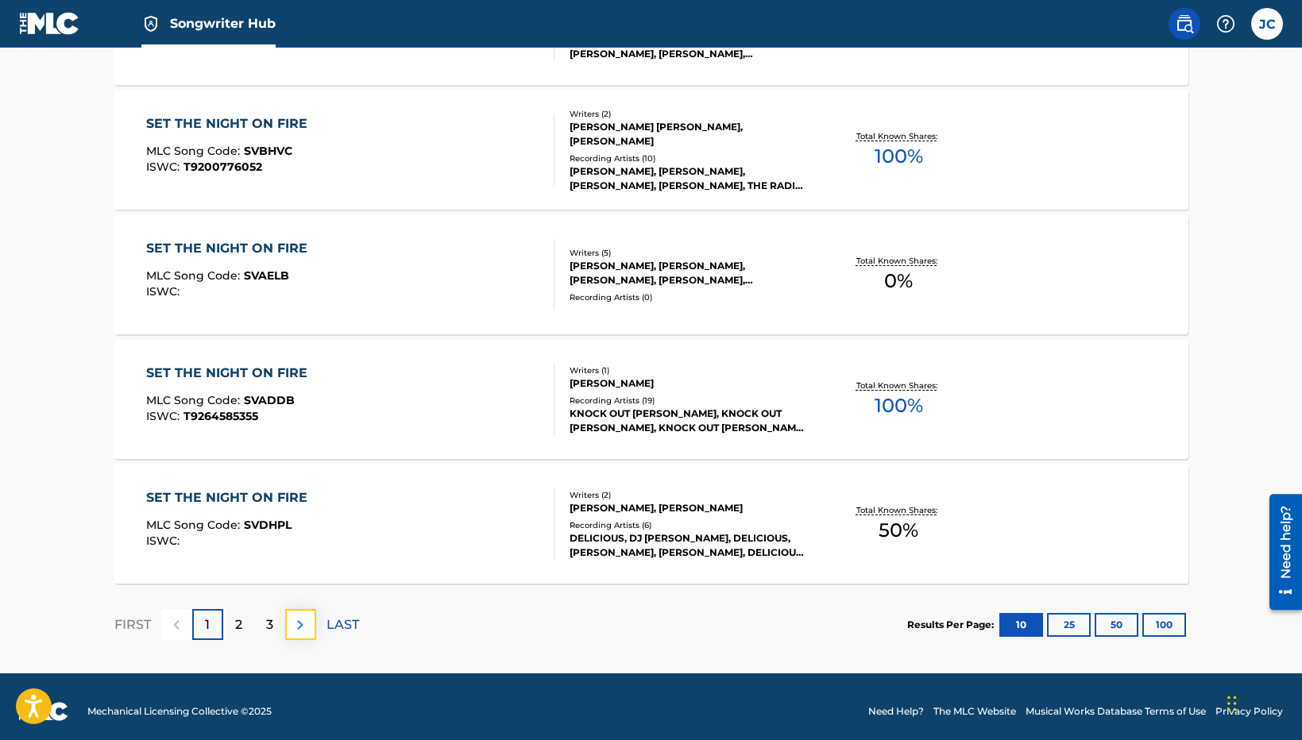
click at [296, 624] on img at bounding box center [300, 625] width 19 height 19
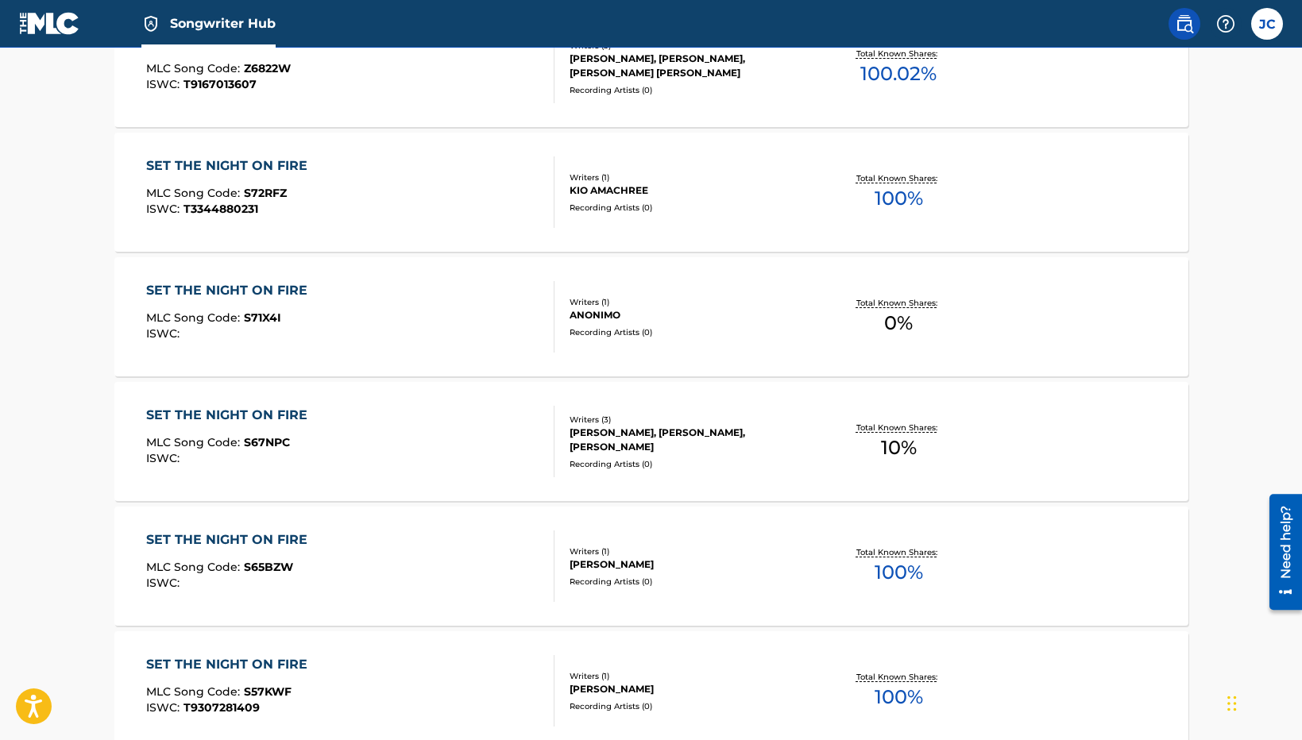
scroll to position [1204, 0]
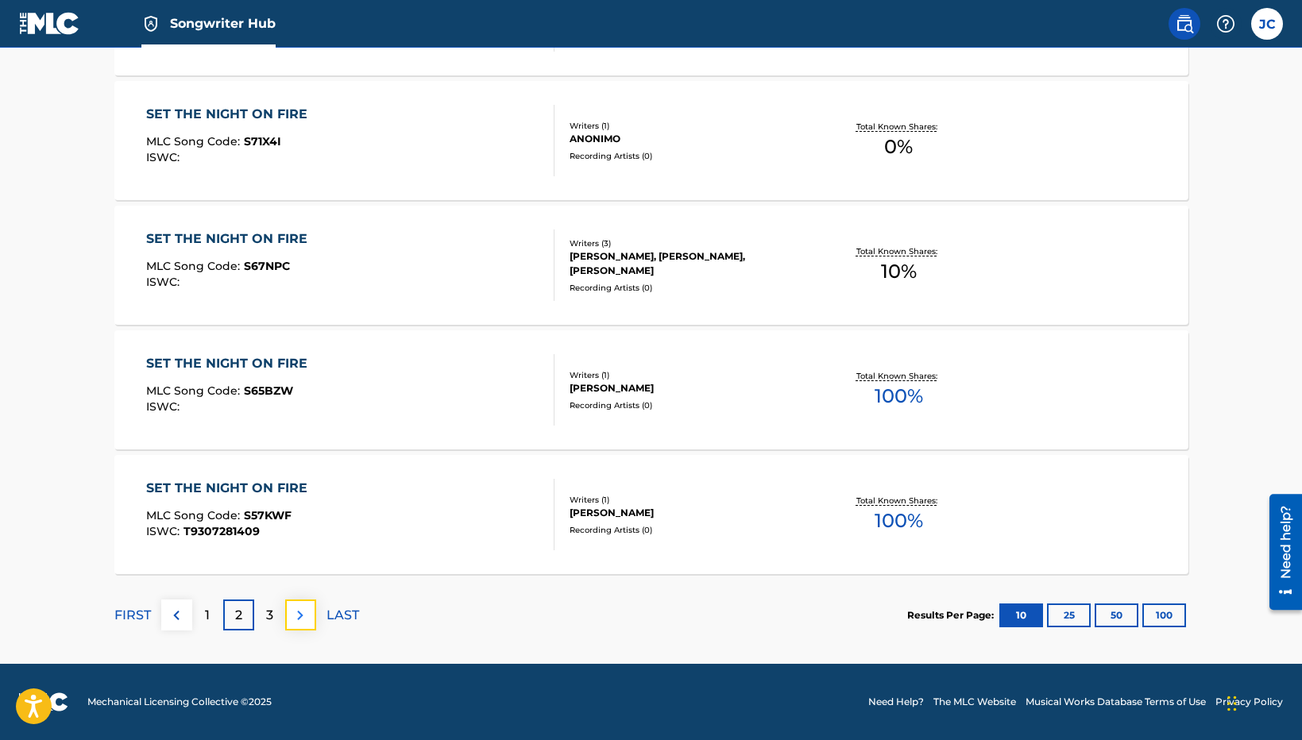
click at [300, 617] on img at bounding box center [300, 615] width 19 height 19
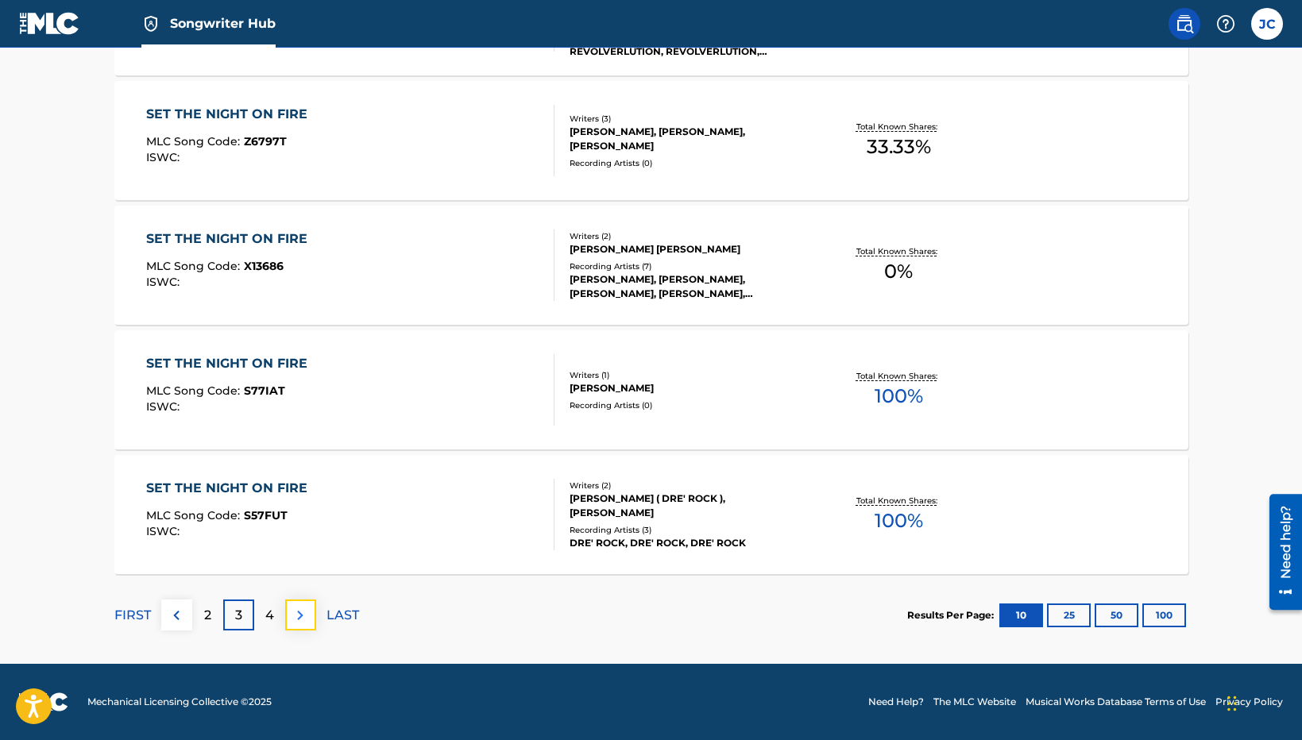
click at [300, 616] on img at bounding box center [300, 615] width 19 height 19
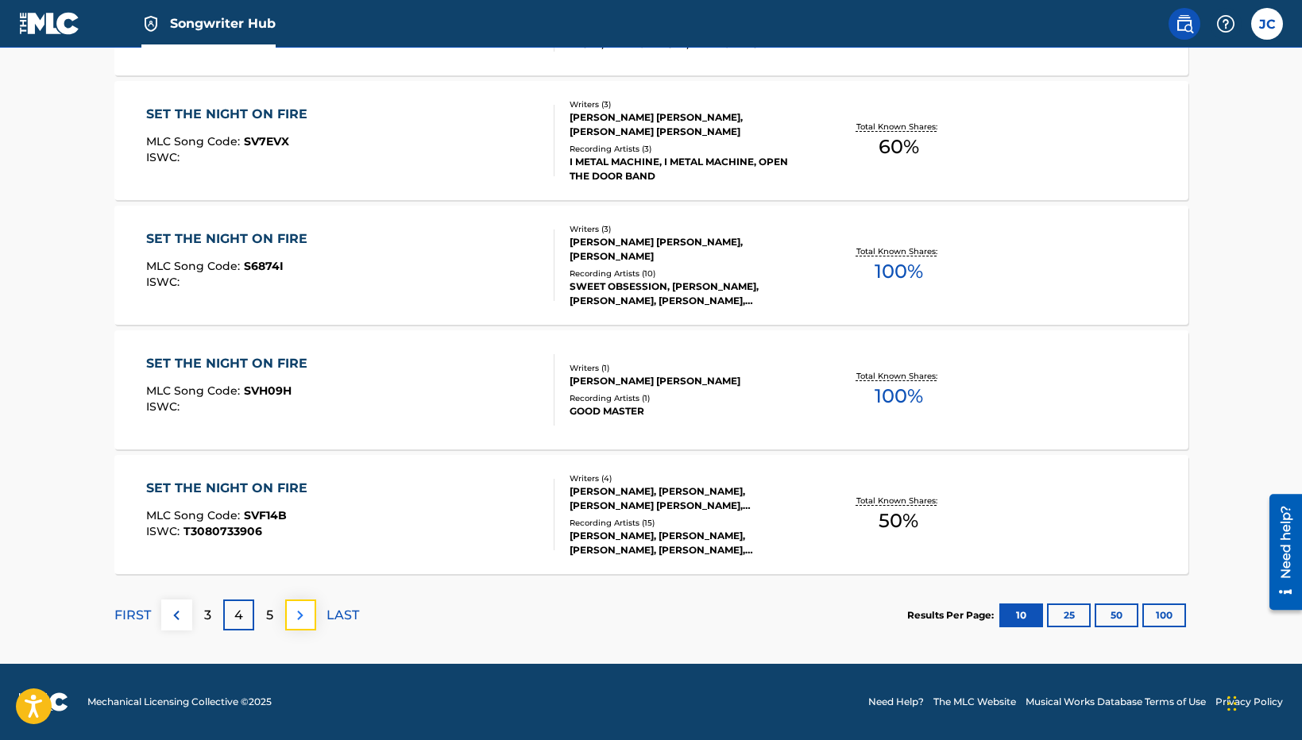
click at [303, 614] on img at bounding box center [300, 615] width 19 height 19
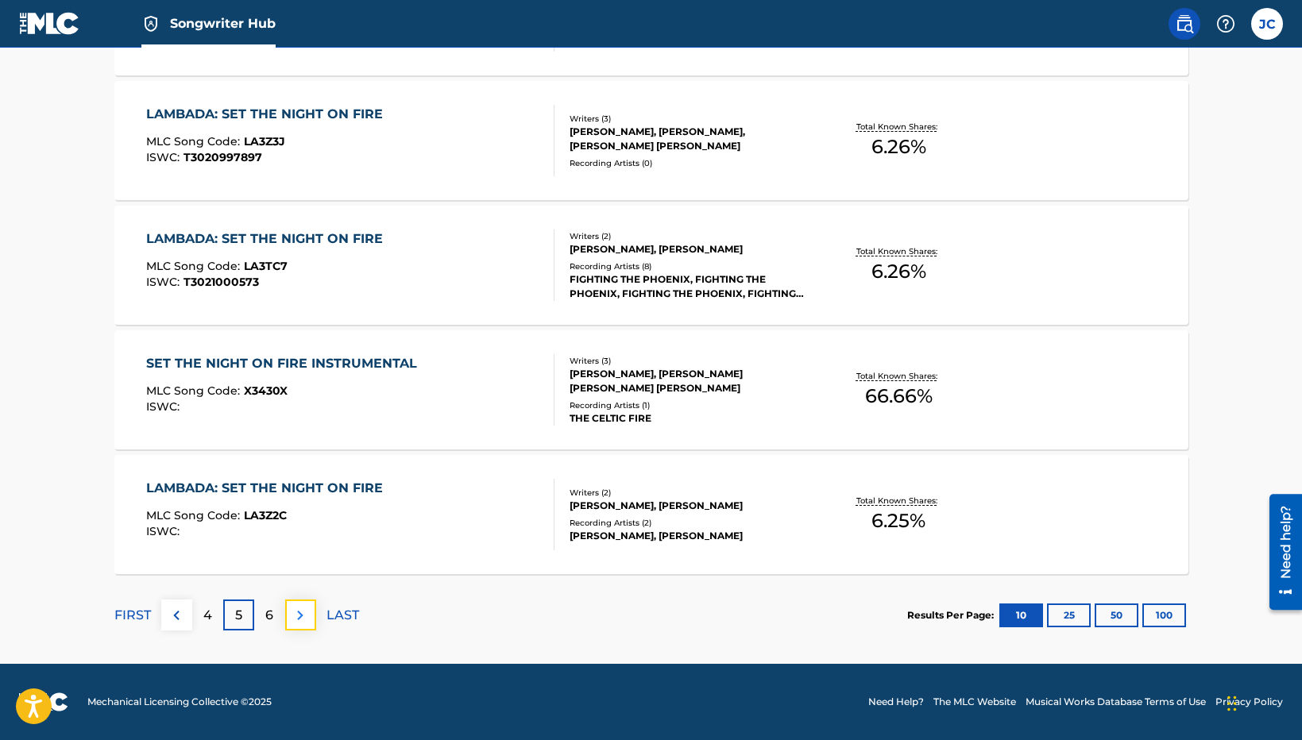
click at [303, 613] on img at bounding box center [300, 615] width 19 height 19
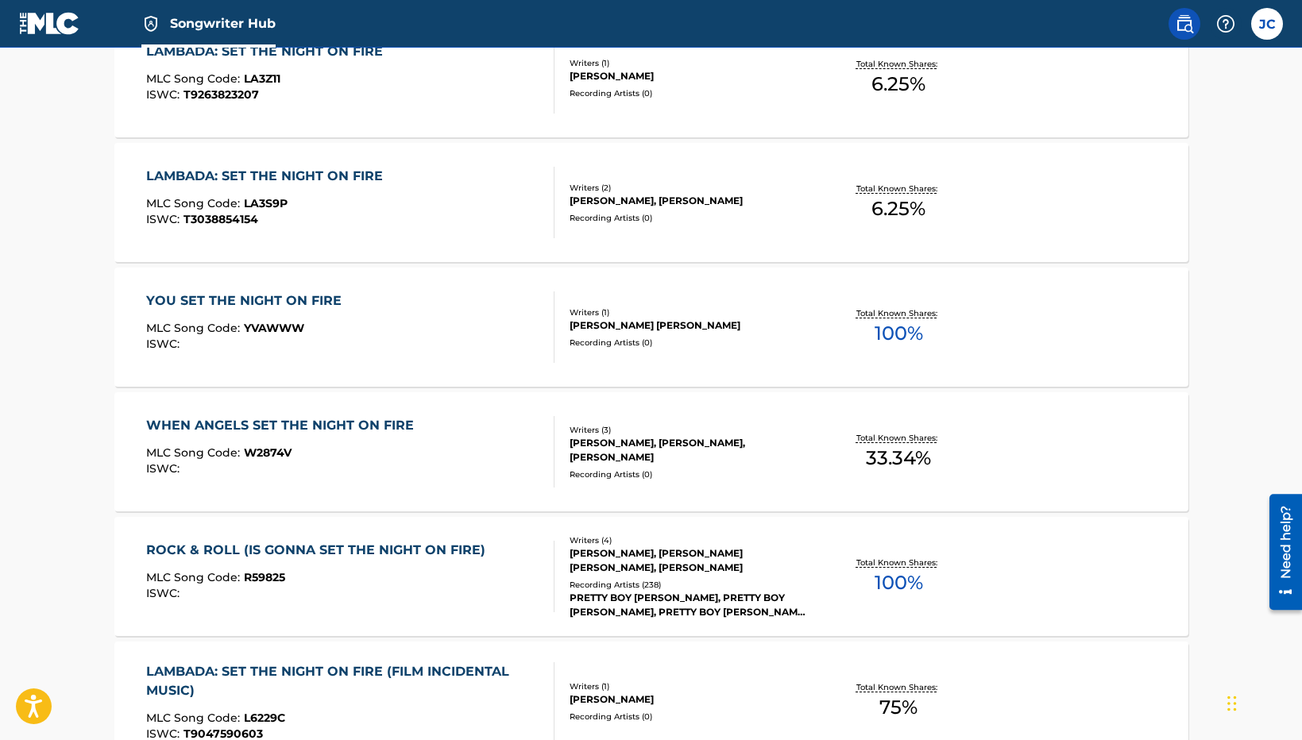
scroll to position [1026, 0]
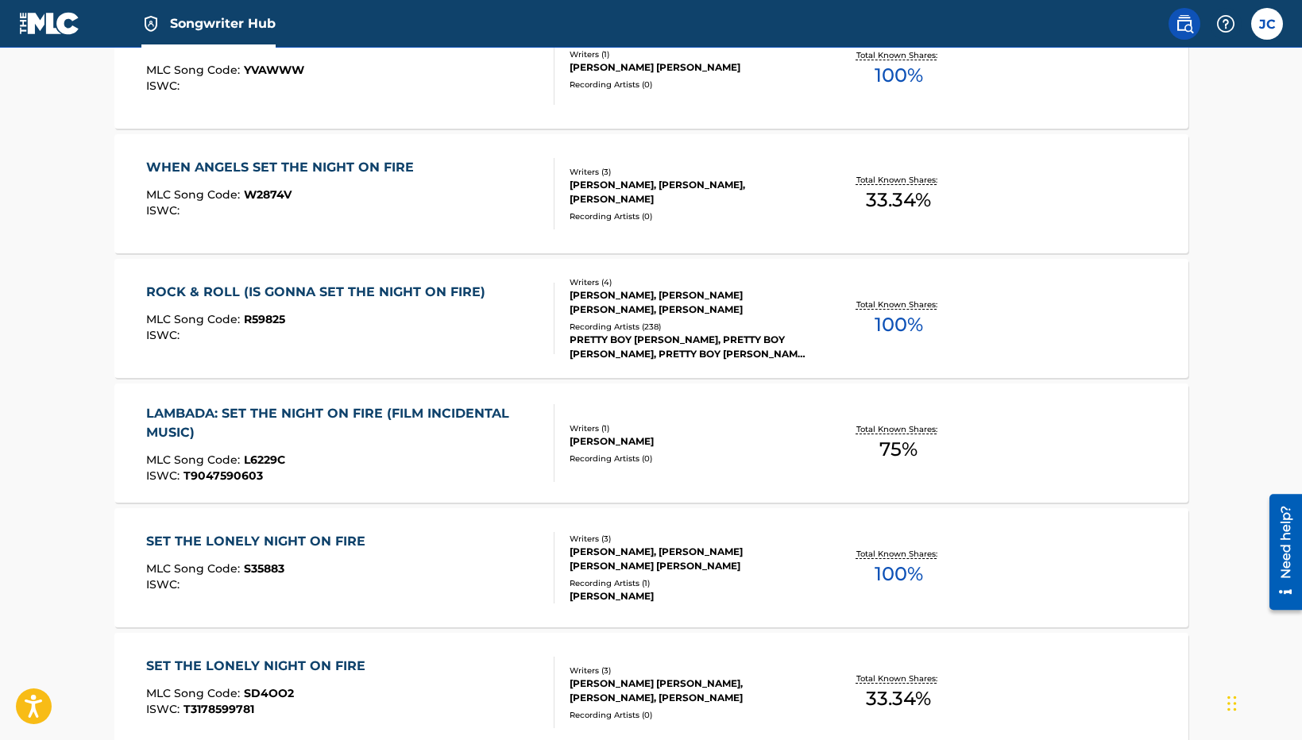
click at [303, 612] on div "SET THE LONELY NIGHT ON FIRE MLC Song Code : S35883 ISWC : Writers ( 3 ) BILLY …" at bounding box center [651, 567] width 1074 height 119
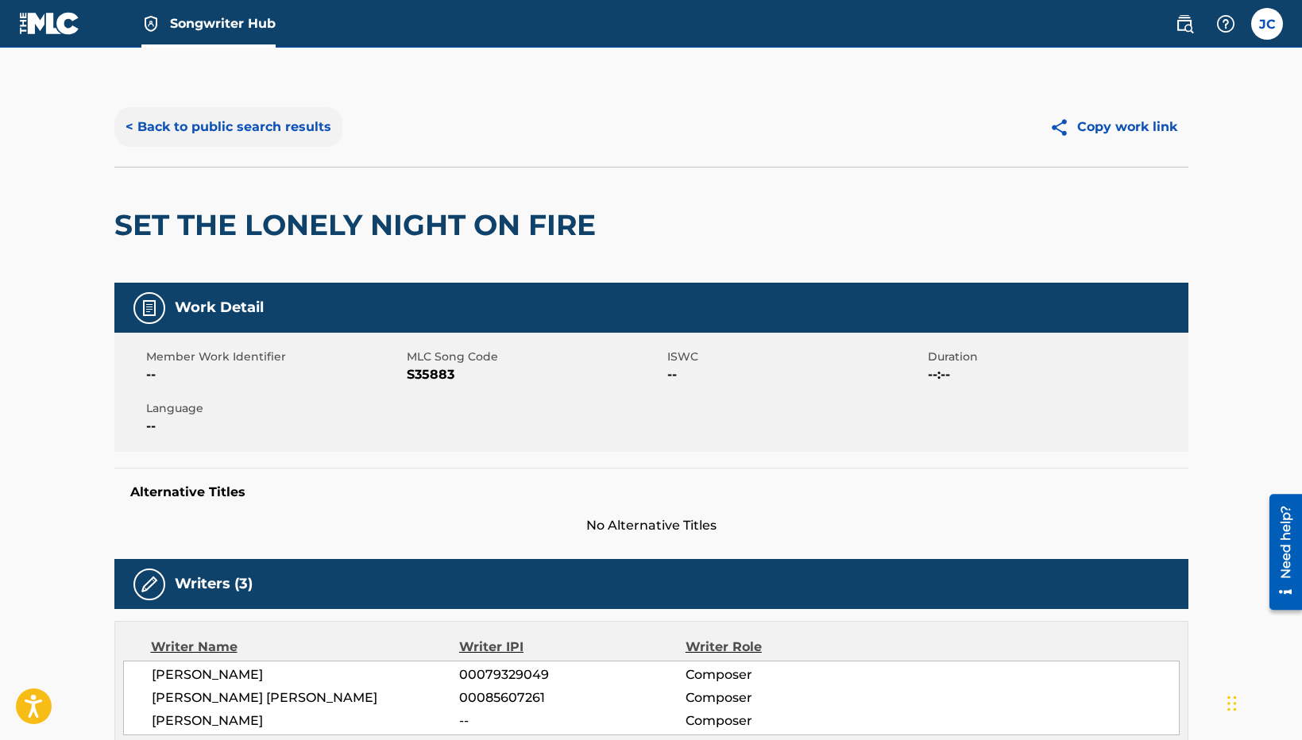
click at [141, 128] on button "< Back to public search results" at bounding box center [228, 127] width 228 height 40
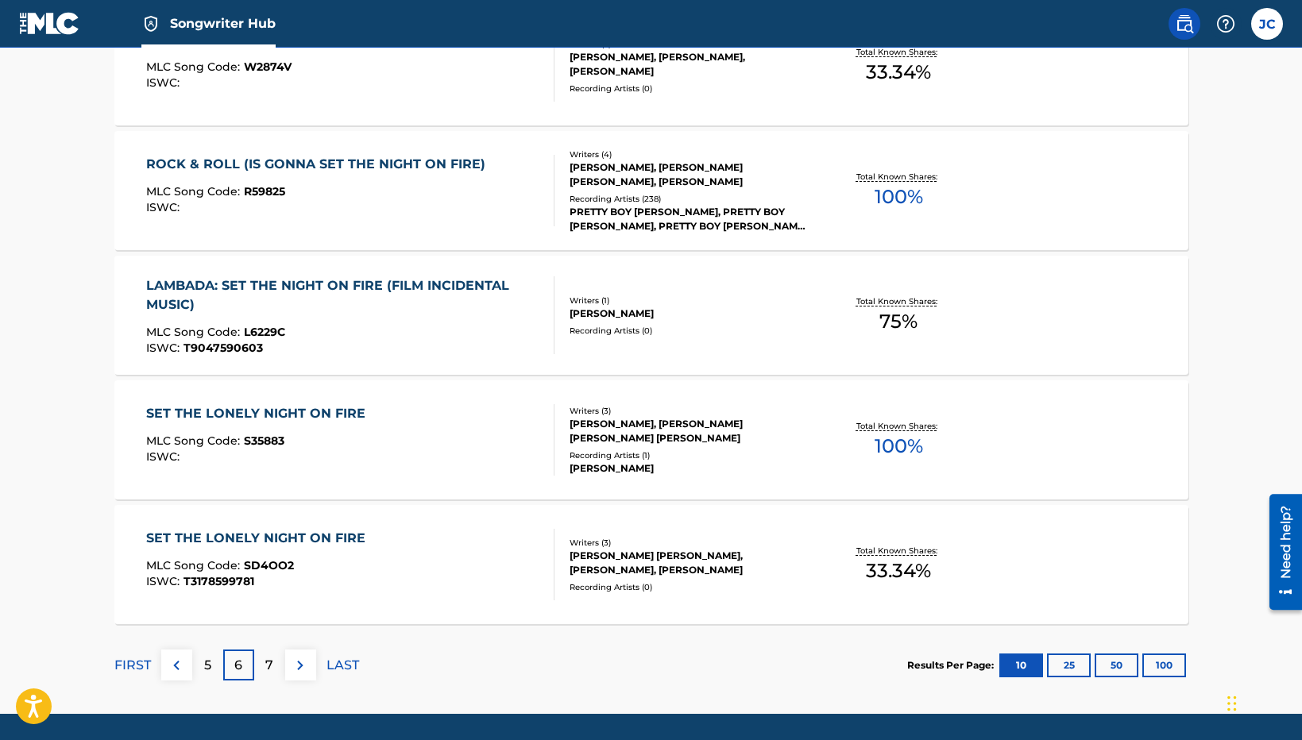
scroll to position [1204, 0]
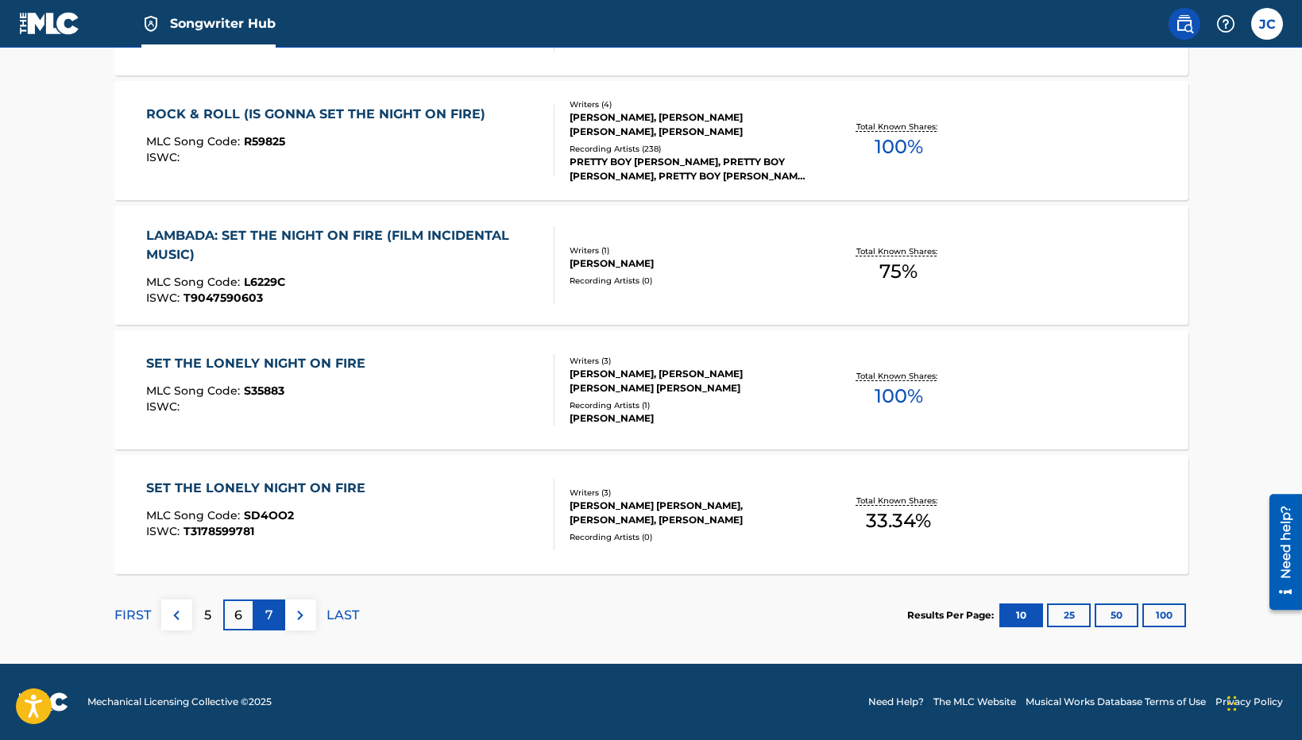
click at [267, 609] on p "7" at bounding box center [269, 615] width 8 height 19
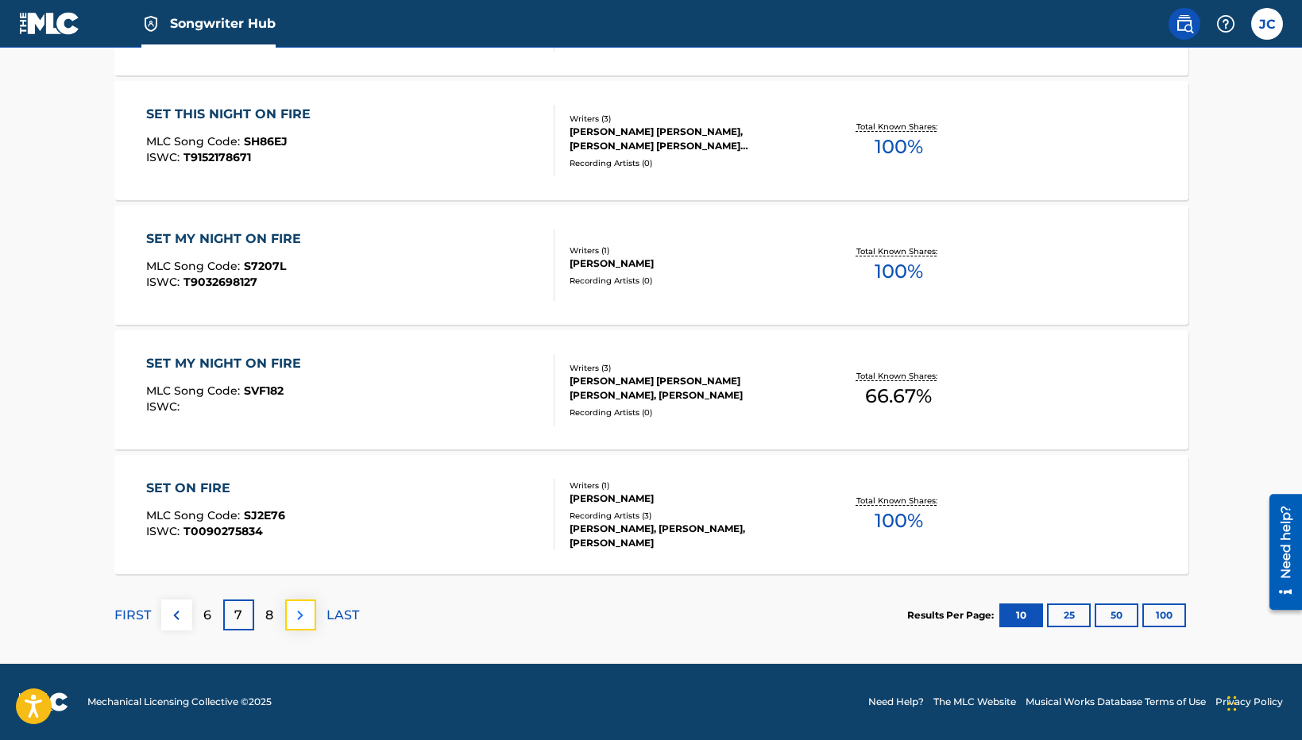
click at [292, 609] on img at bounding box center [300, 615] width 19 height 19
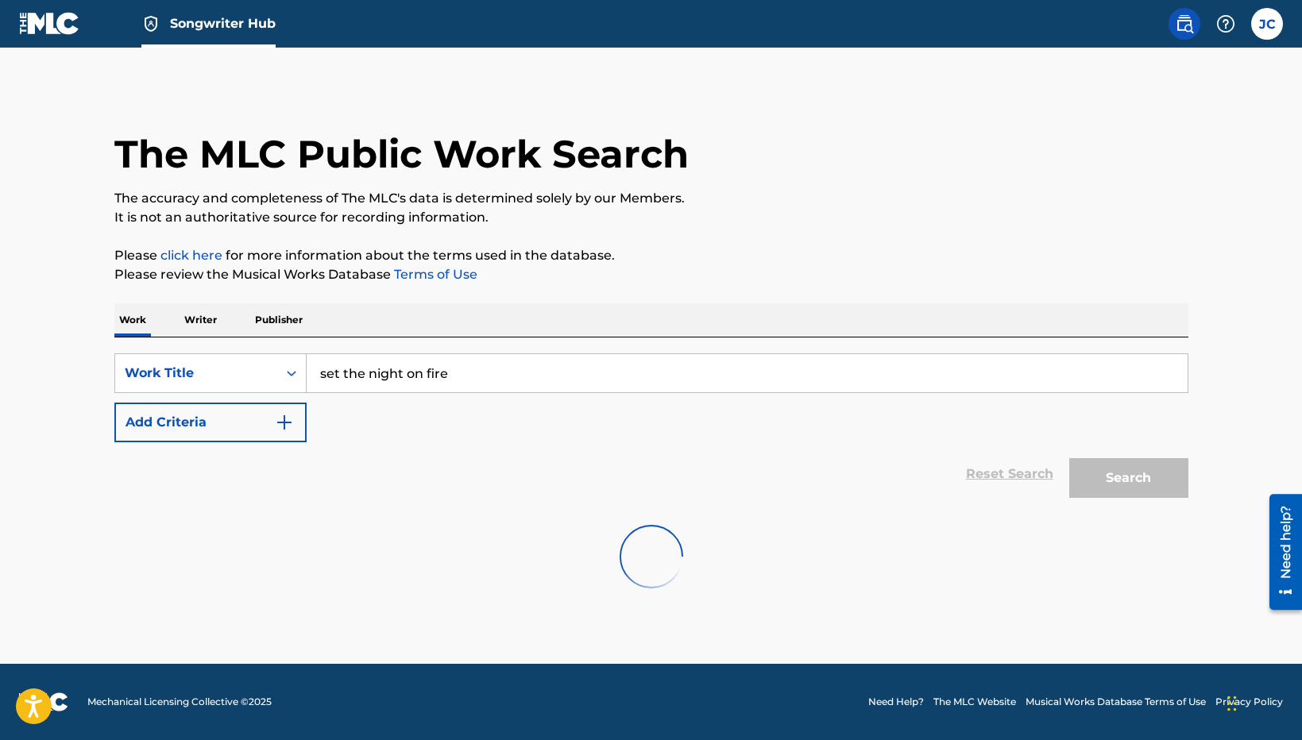
scroll to position [0, 0]
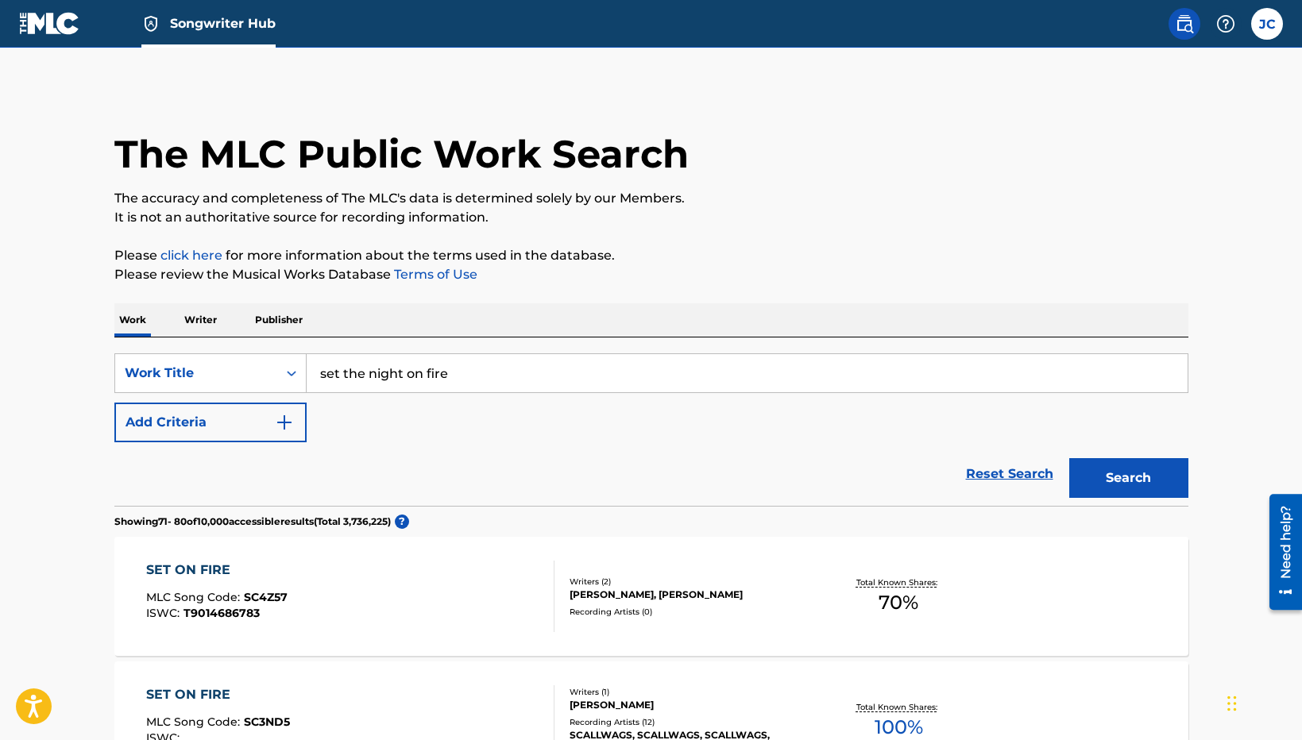
click at [207, 319] on p "Writer" at bounding box center [201, 319] width 42 height 33
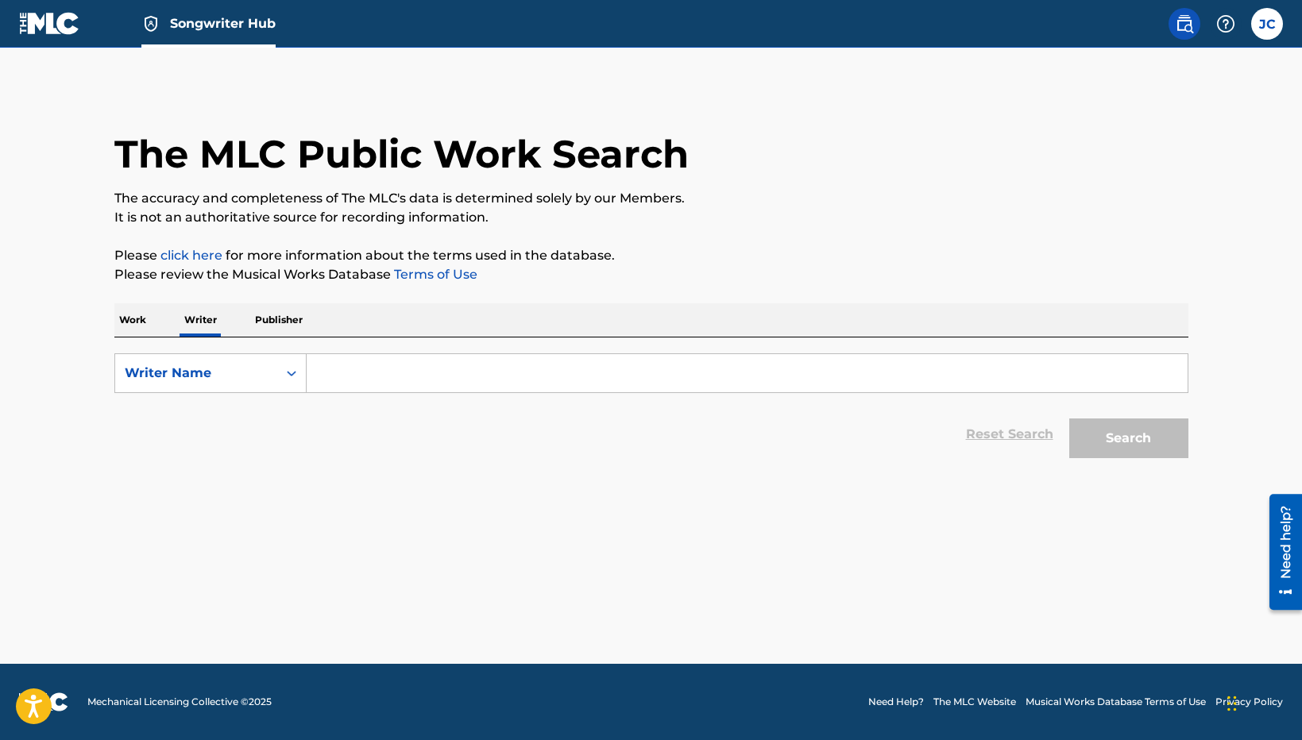
click at [446, 379] on input "Search Form" at bounding box center [747, 373] width 881 height 38
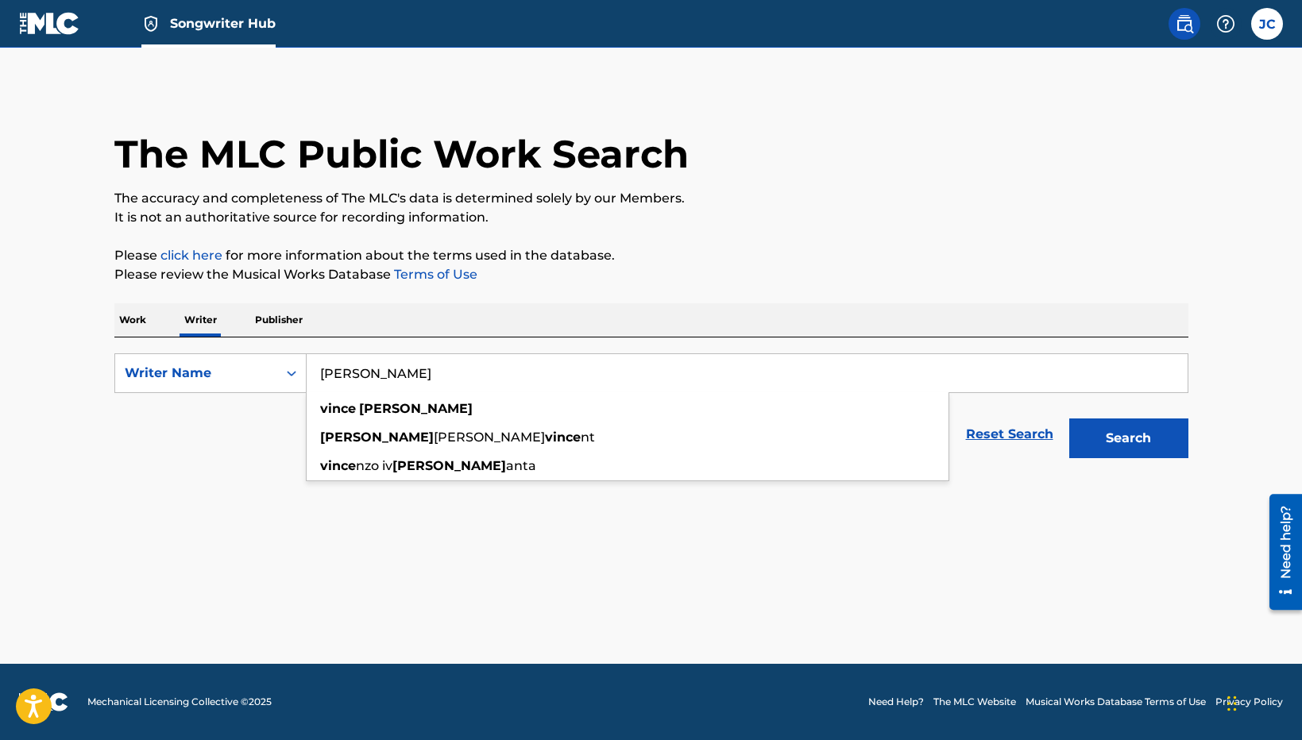
type input "Vince Casas"
click at [1069, 419] on button "Search" at bounding box center [1128, 439] width 119 height 40
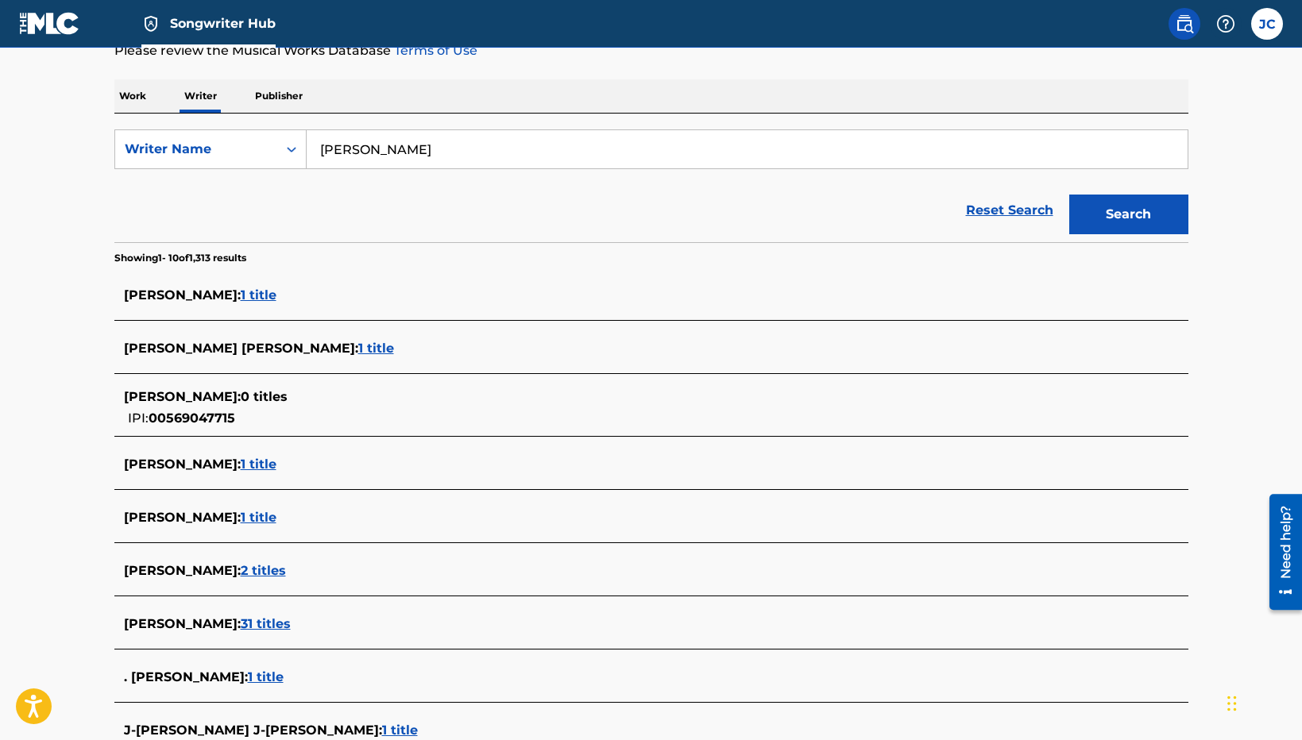
scroll to position [239, 0]
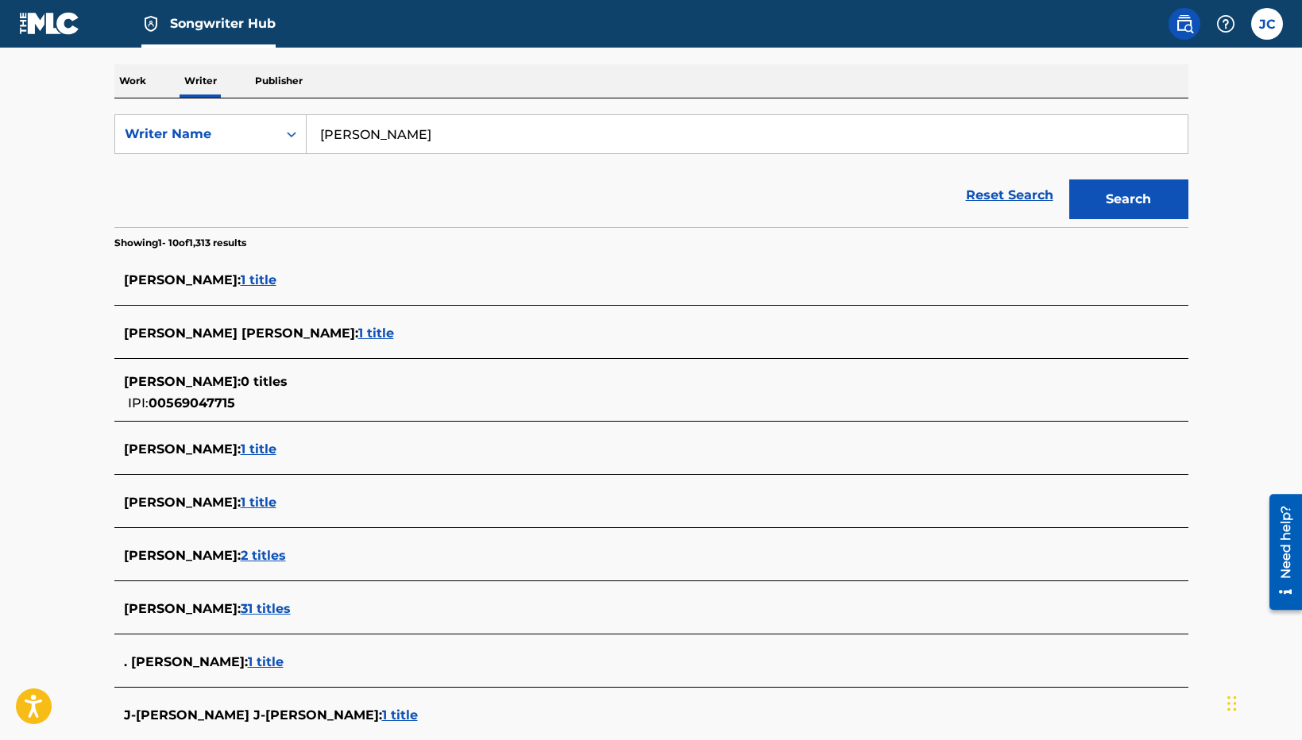
click at [249, 280] on span "1 title" at bounding box center [259, 279] width 36 height 15
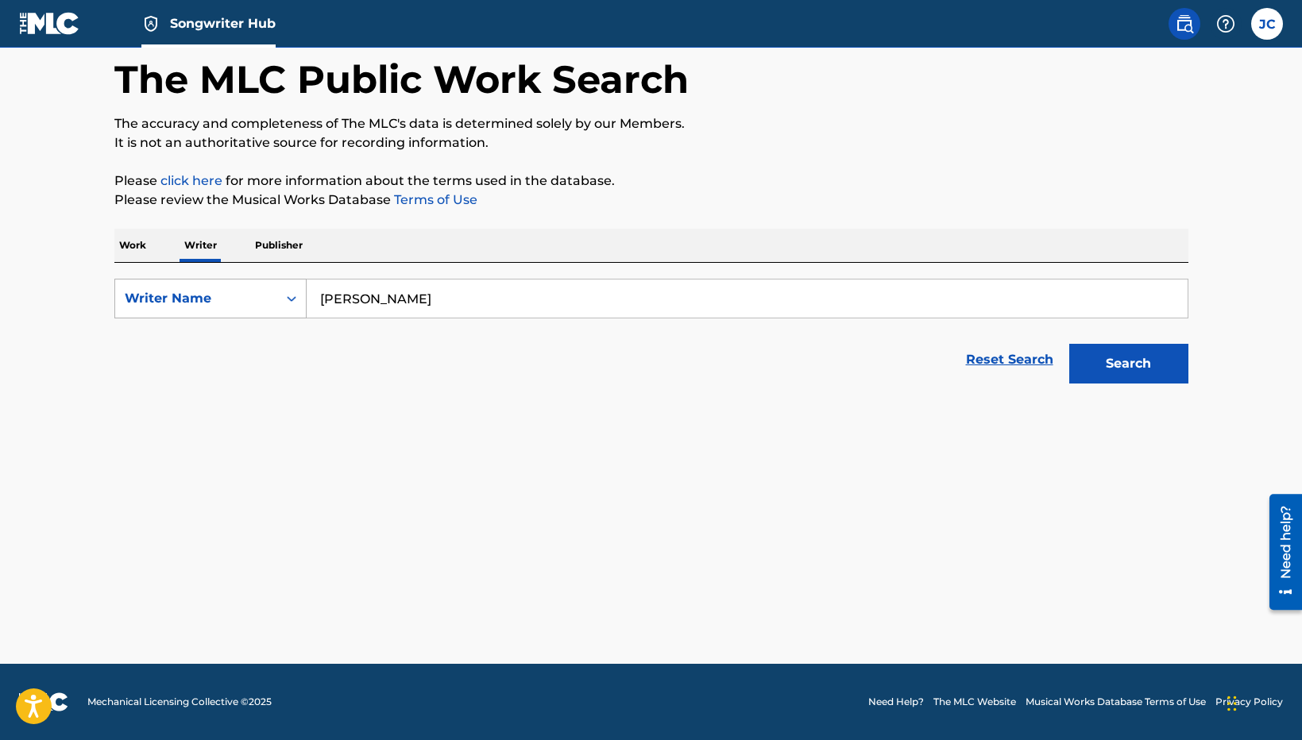
scroll to position [75, 0]
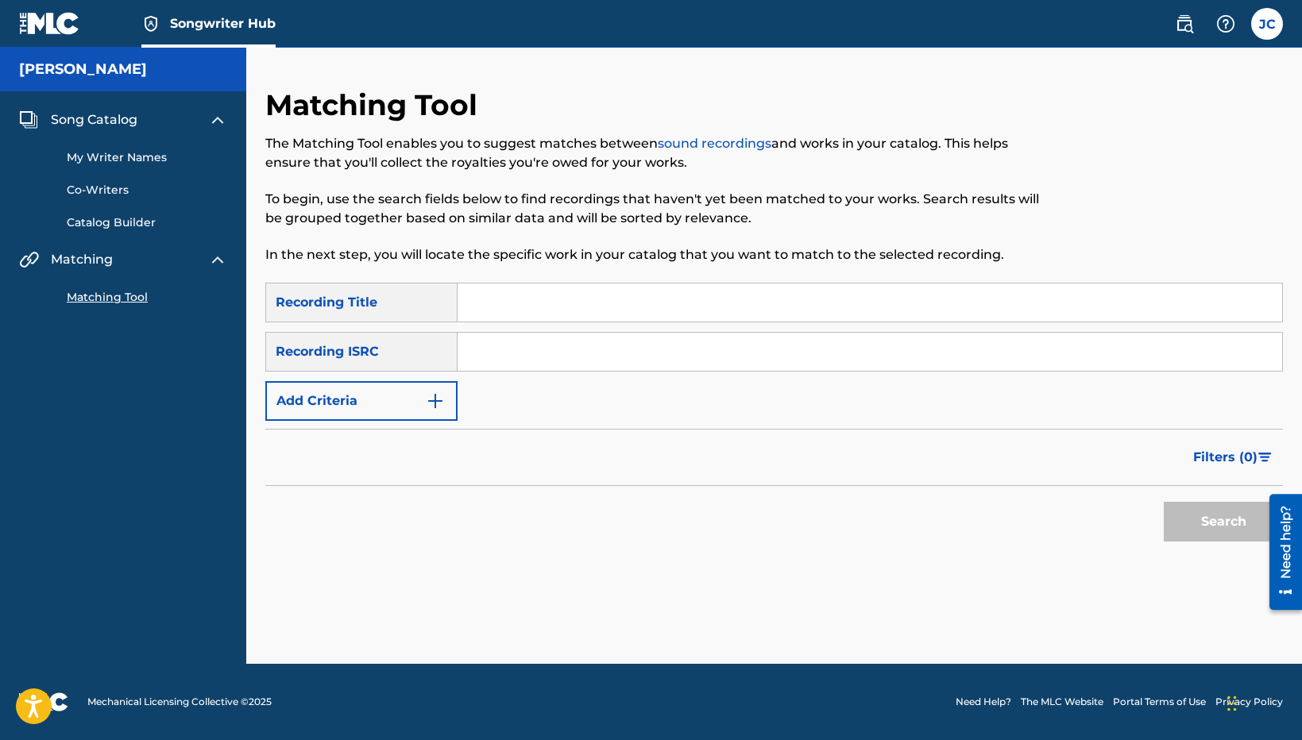
click at [96, 214] on div "My Writer Names Co-Writers Catalog Builder" at bounding box center [123, 180] width 208 height 102
click at [67, 33] on img at bounding box center [49, 23] width 61 height 23
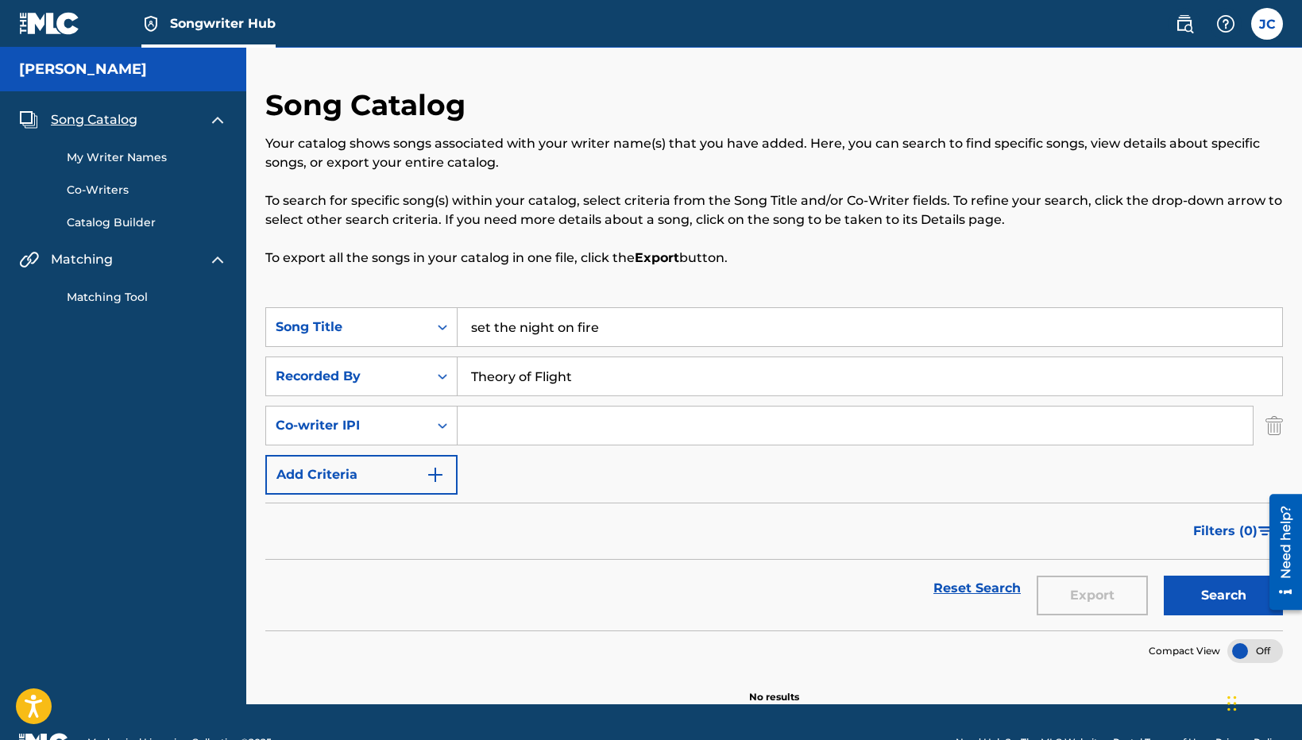
click at [53, 23] on img at bounding box center [49, 23] width 61 height 23
click at [1270, 33] on label at bounding box center [1267, 24] width 32 height 32
click at [1267, 24] on input "JC James Casas voxscore@gmail.com Notification Preferences Profile Log out" at bounding box center [1267, 24] width 0 height 0
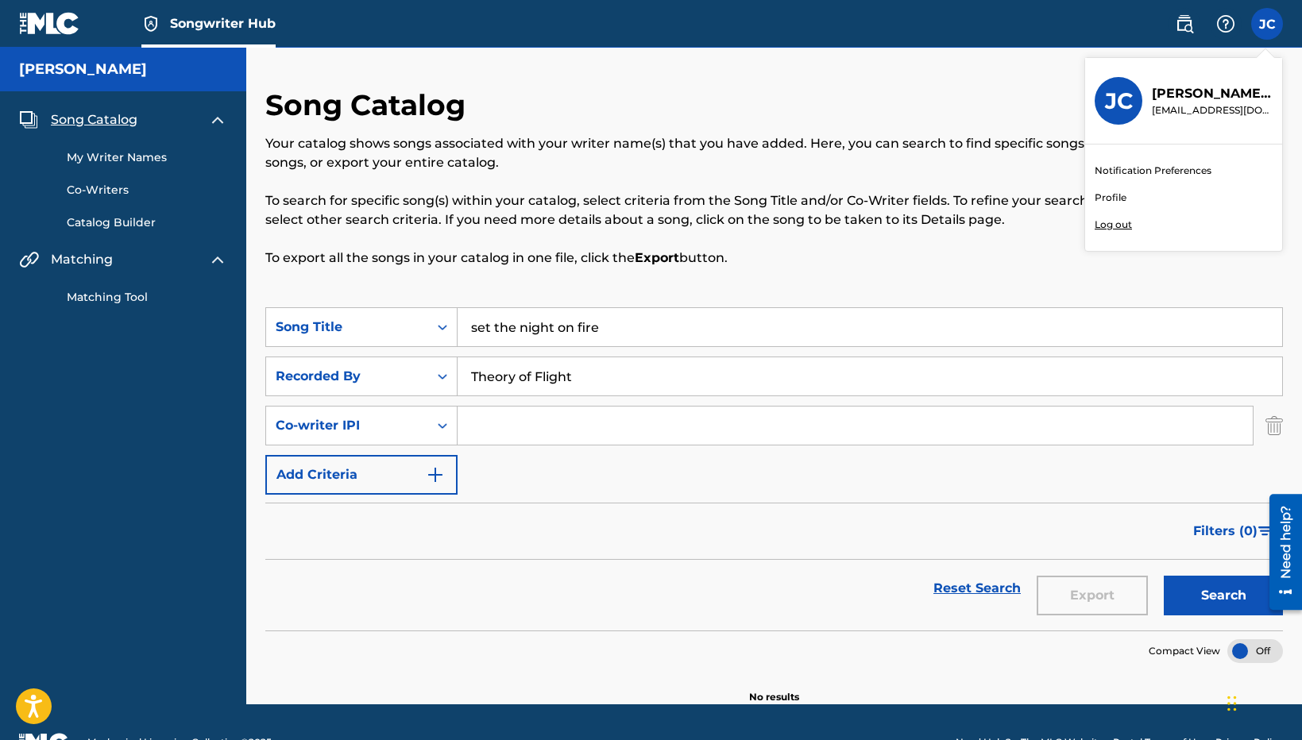
click at [1119, 198] on link "Profile" at bounding box center [1111, 198] width 32 height 14
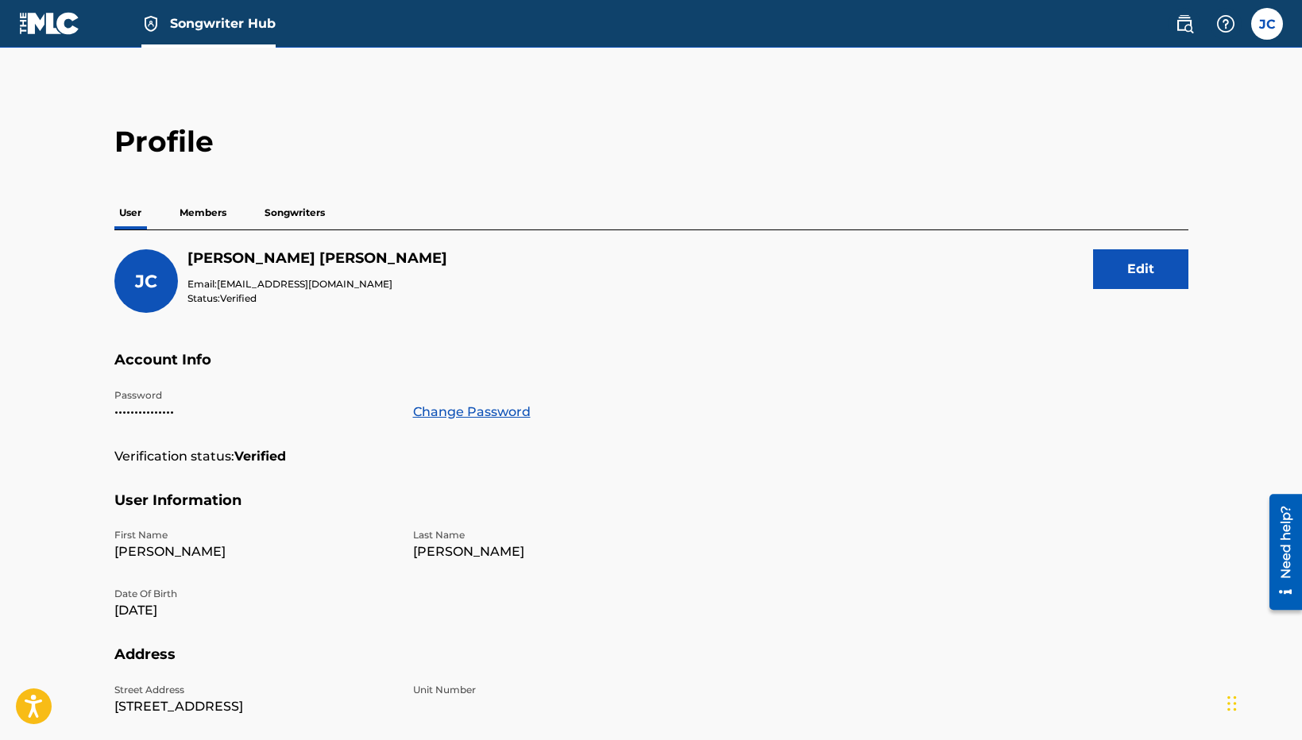
drag, startPoint x: 204, startPoint y: 211, endPoint x: 284, endPoint y: 210, distance: 80.2
click at [204, 211] on p "Members" at bounding box center [203, 212] width 56 height 33
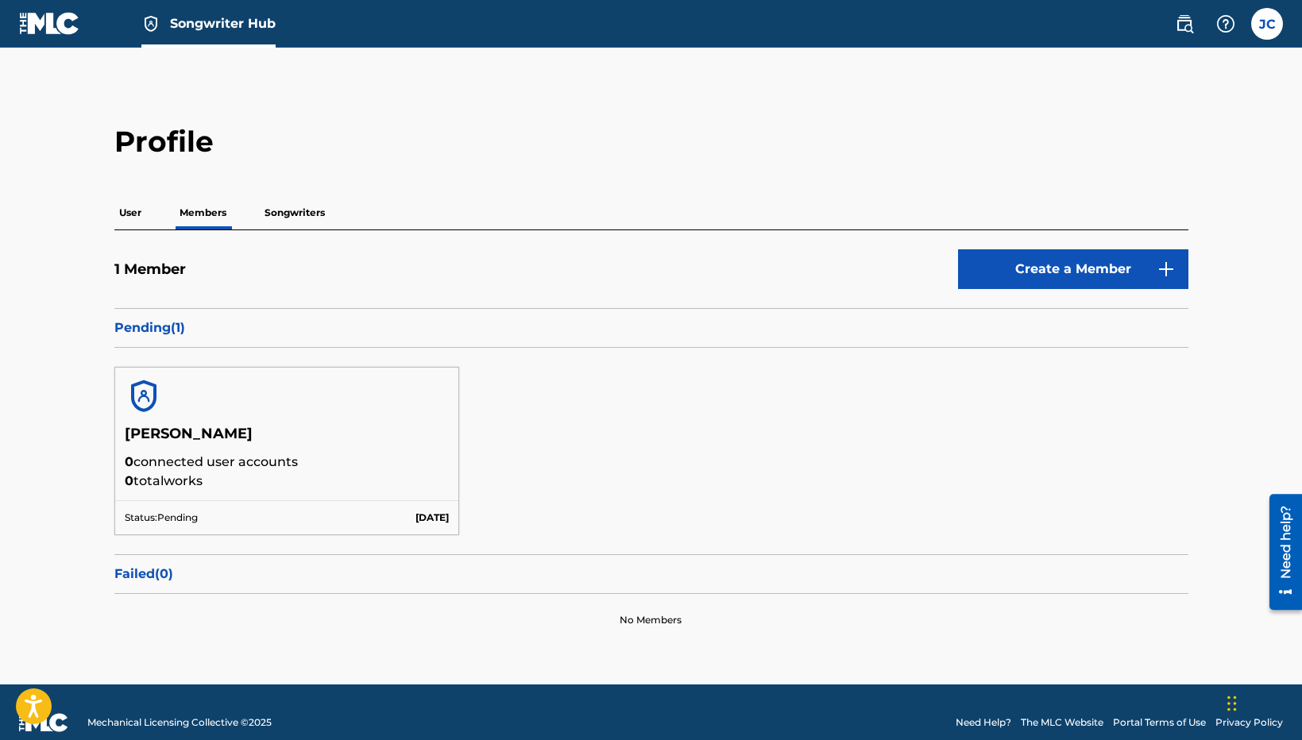
click at [307, 210] on p "Songwriters" at bounding box center [295, 212] width 70 height 33
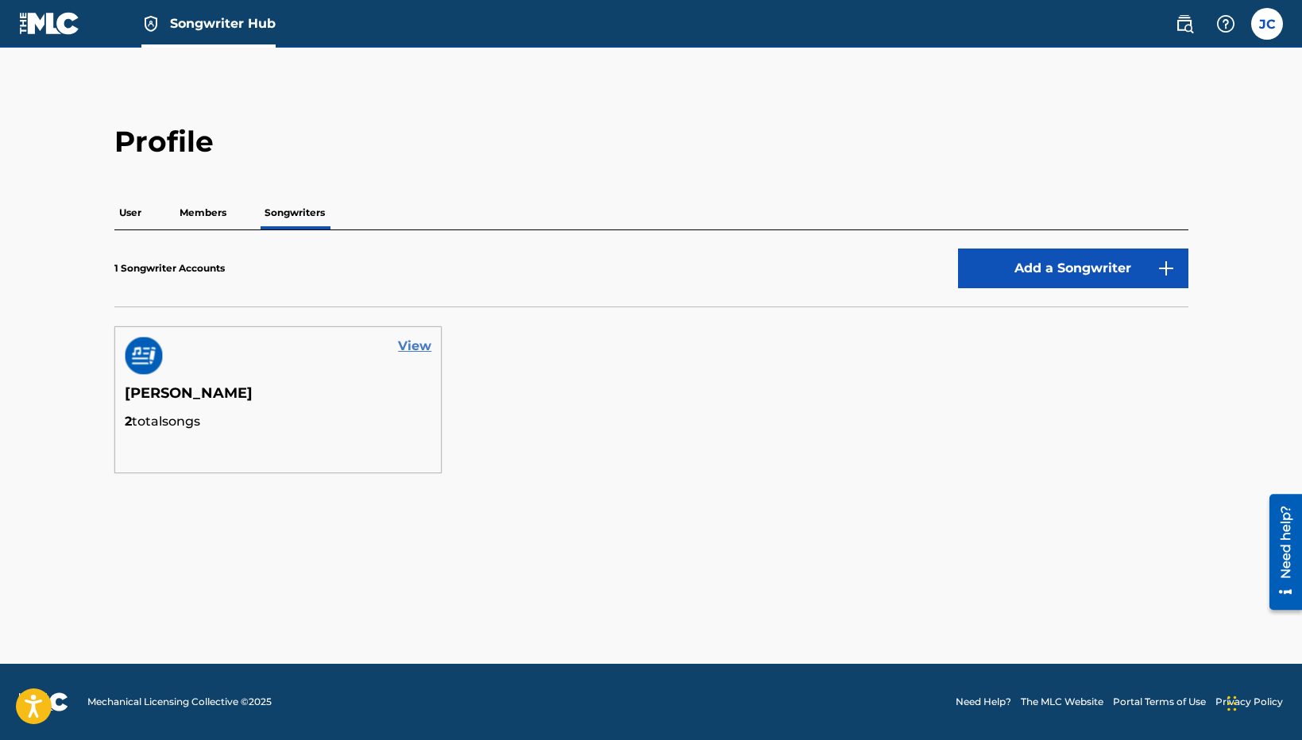
click at [415, 346] on link "View" at bounding box center [414, 346] width 33 height 19
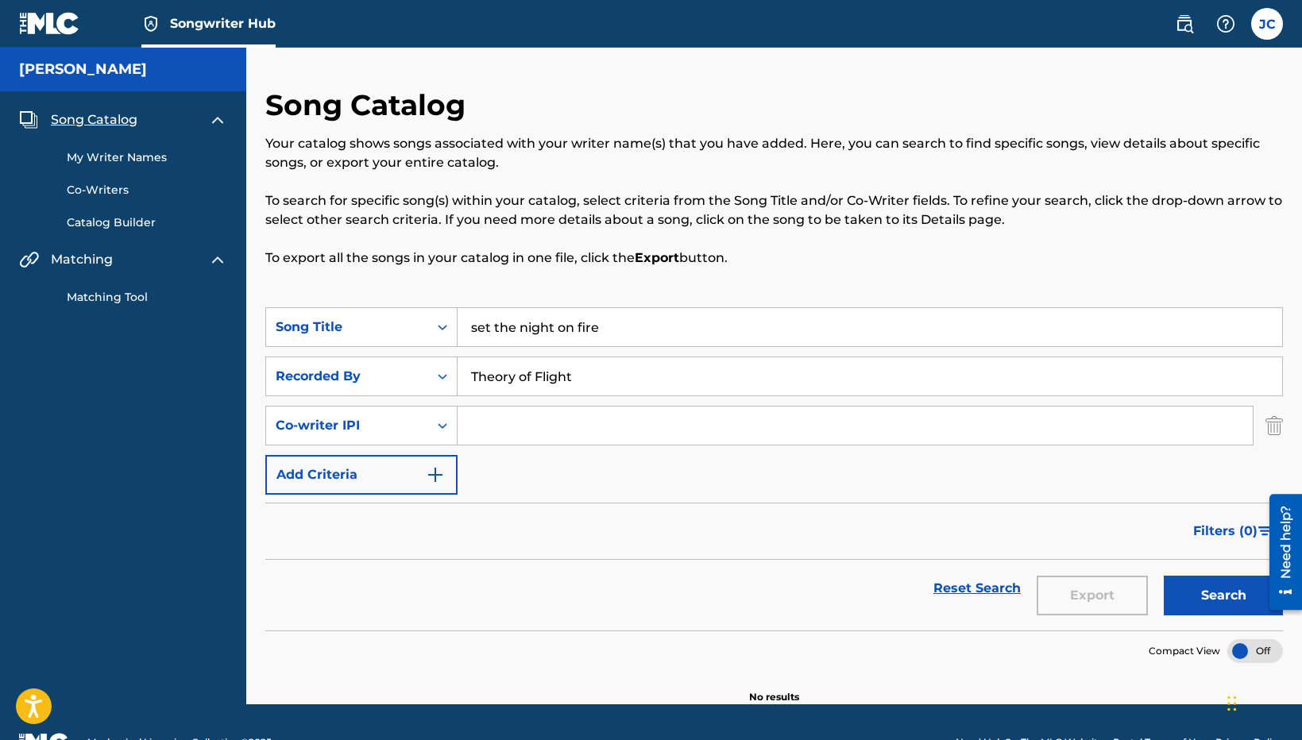
click at [1289, 32] on nav "Songwriter Hub JC JC James Casas voxscore@gmail.com Notification Preferences Pr…" at bounding box center [651, 24] width 1302 height 48
click at [1277, 31] on label at bounding box center [1267, 24] width 32 height 32
click at [1267, 24] on input "JC James Casas voxscore@gmail.com Notification Preferences Profile Log out" at bounding box center [1267, 24] width 0 height 0
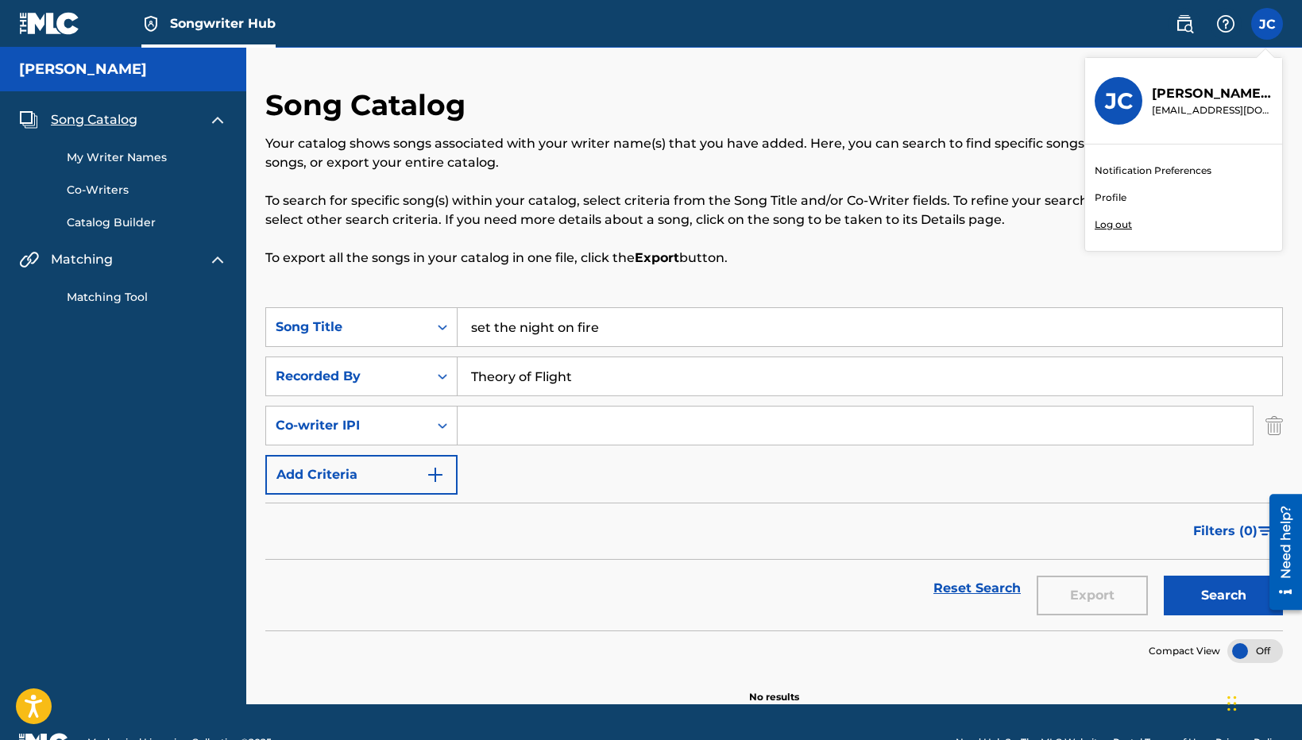
click at [1117, 200] on link "Profile" at bounding box center [1111, 198] width 32 height 14
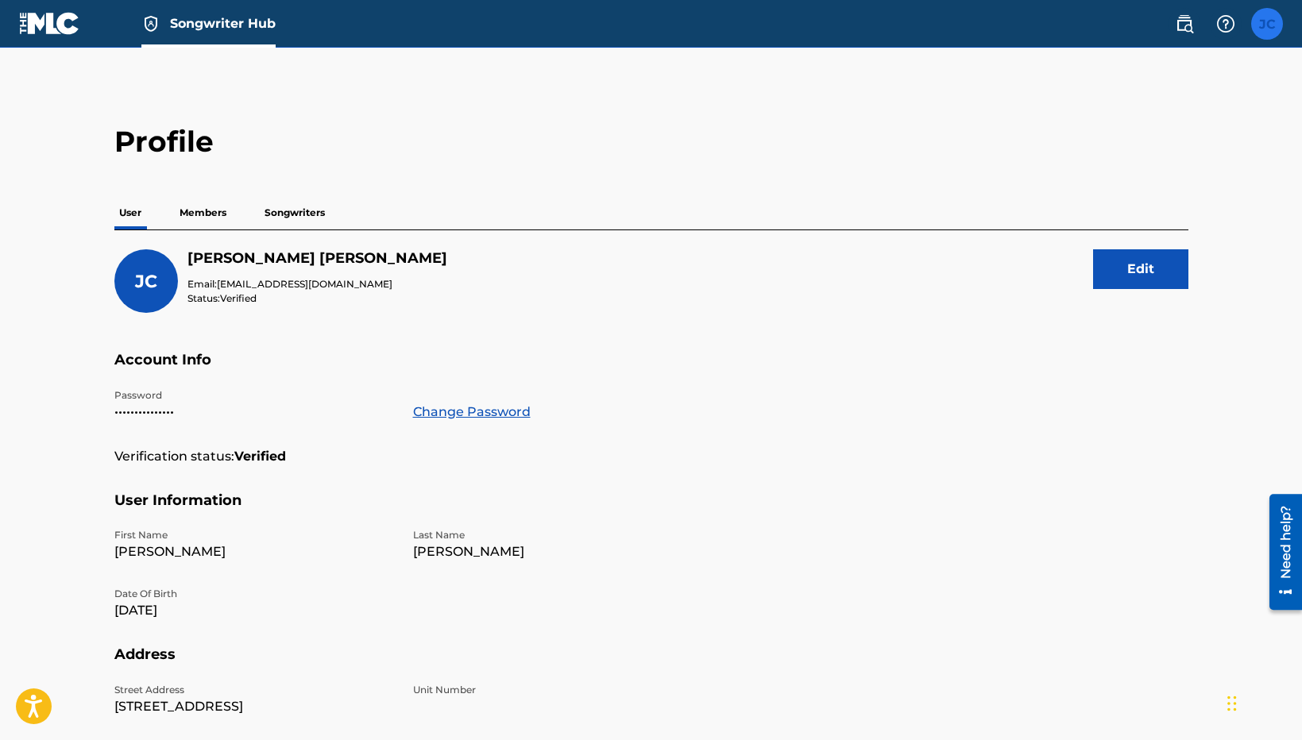
click at [1265, 25] on label at bounding box center [1267, 24] width 32 height 32
click at [1267, 24] on input "JC James Casas voxscore@gmail.com Notification Preferences Profile Log out" at bounding box center [1267, 24] width 0 height 0
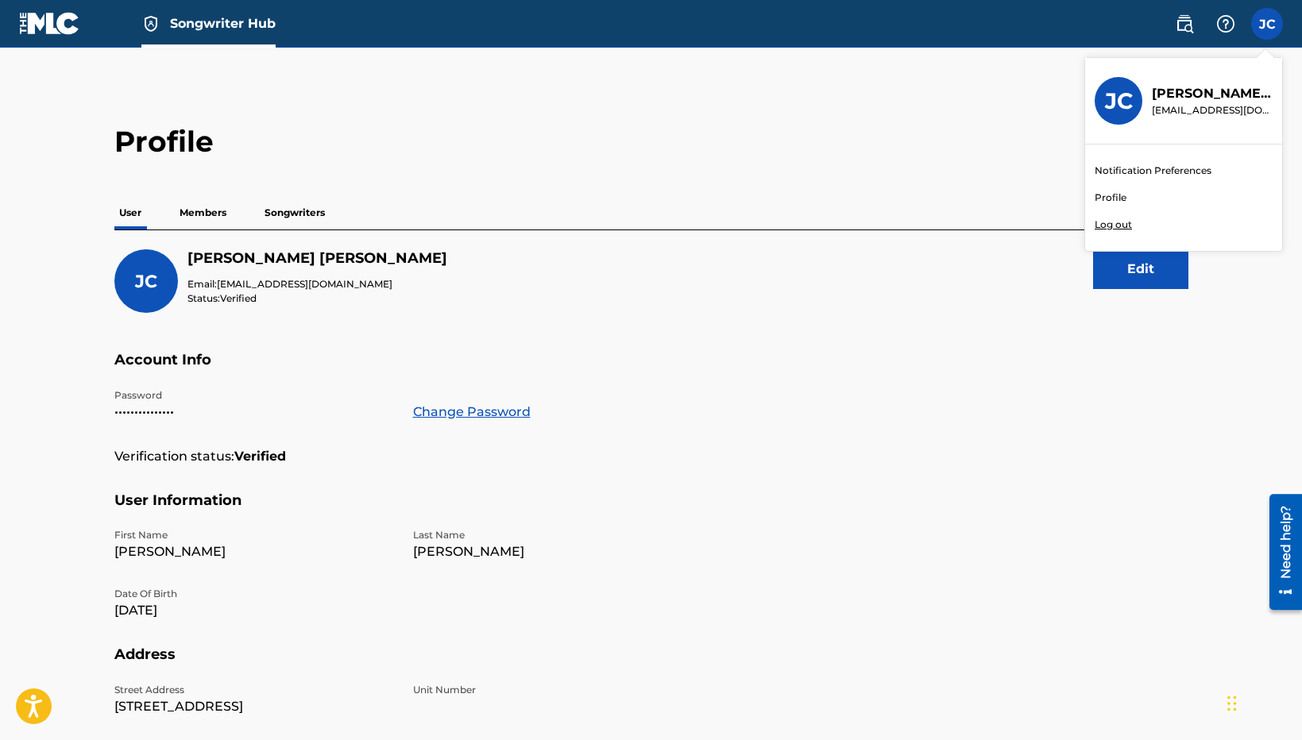
click at [1131, 222] on p "Log out" at bounding box center [1113, 225] width 37 height 14
click at [1267, 24] on input "JC James Casas voxscore@gmail.com Notification Preferences Profile Log out" at bounding box center [1267, 24] width 0 height 0
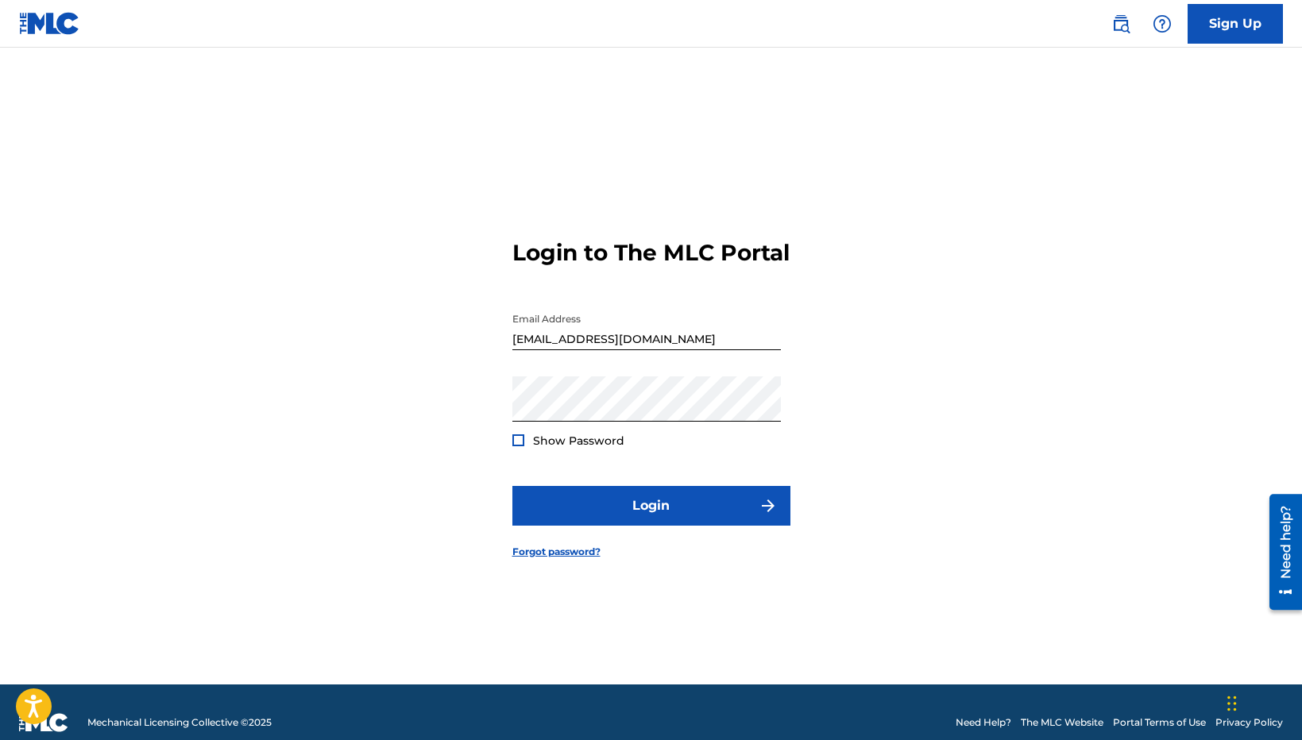
click at [1118, 226] on div "Login to The MLC Portal Email Address voxscore@gmail.com Password Show Password…" at bounding box center [651, 385] width 1112 height 597
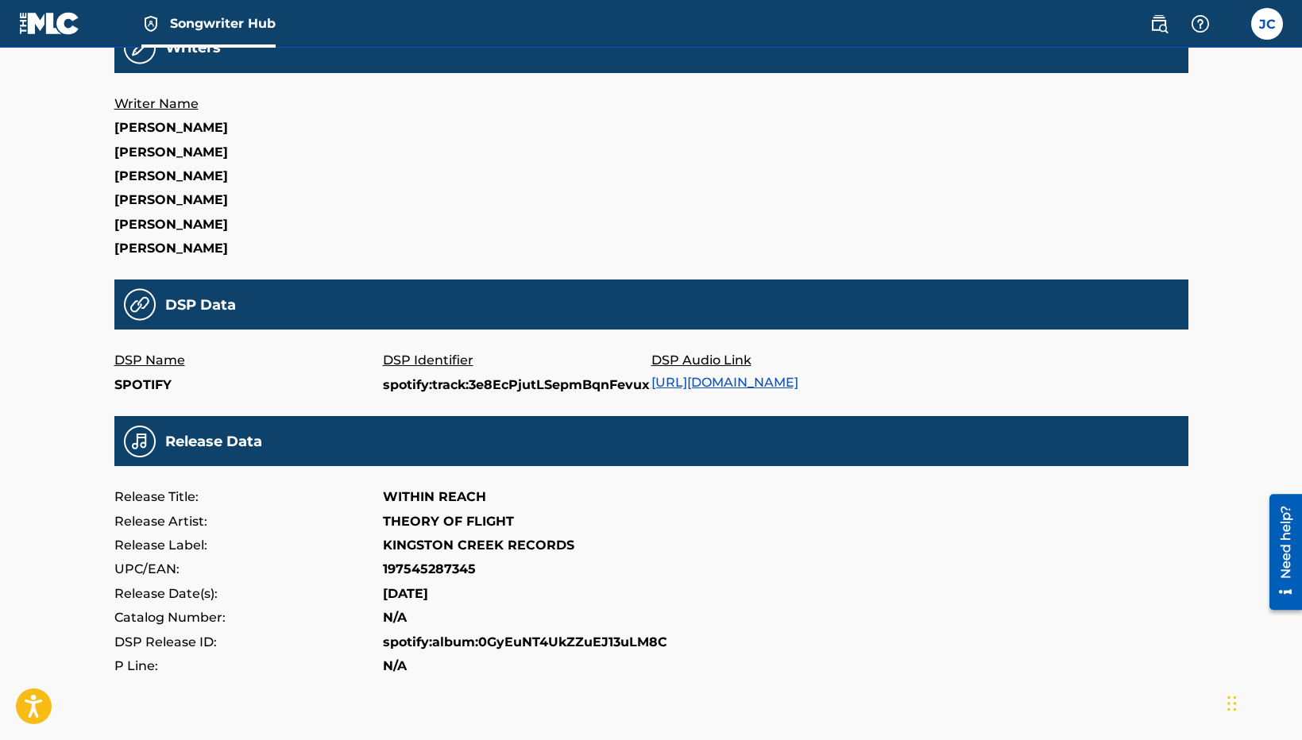
scroll to position [515, 0]
